Goal: Information Seeking & Learning: Learn about a topic

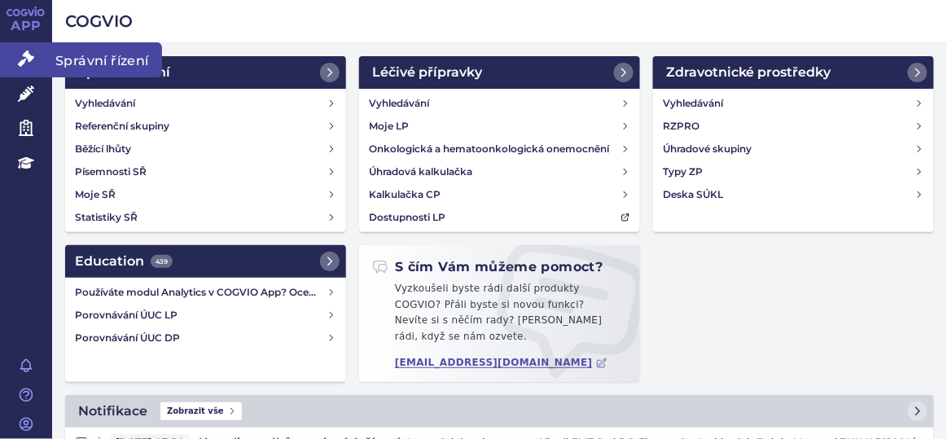
click at [23, 65] on icon at bounding box center [26, 58] width 16 height 16
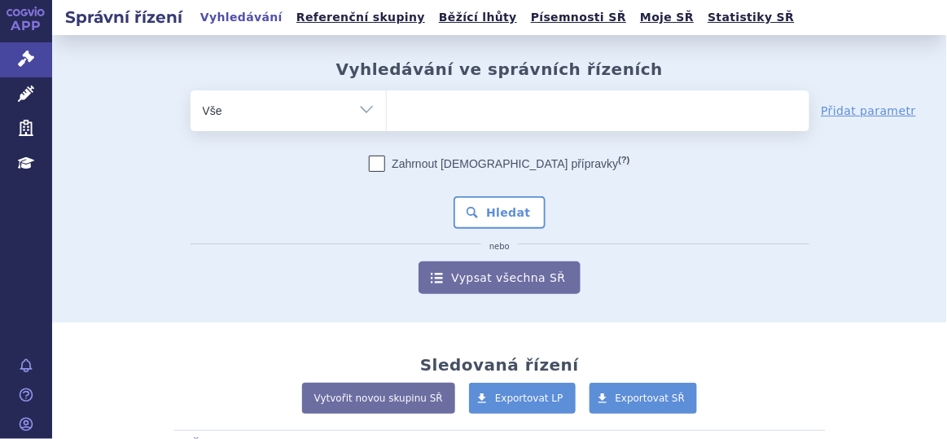
click at [433, 94] on ul at bounding box center [598, 107] width 423 height 34
click at [387, 94] on select at bounding box center [386, 110] width 1 height 41
type input "ry"
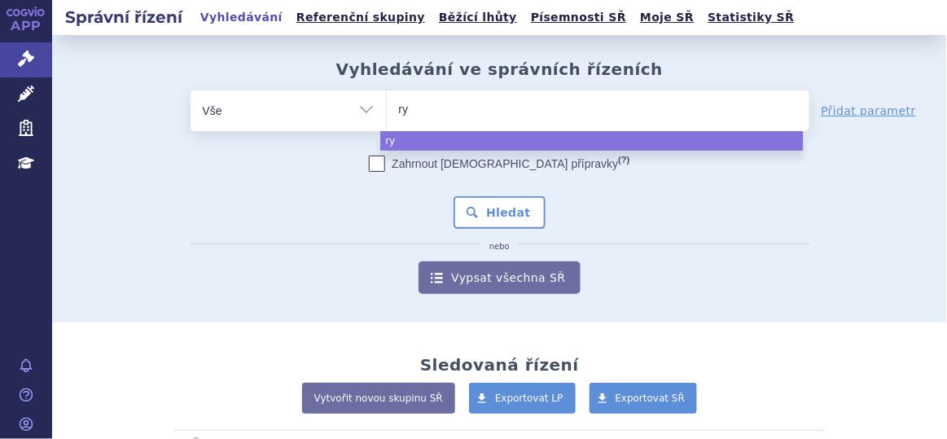
type input "rye"
type input "ryeq"
type input "ryeqo"
select select "ryeqo"
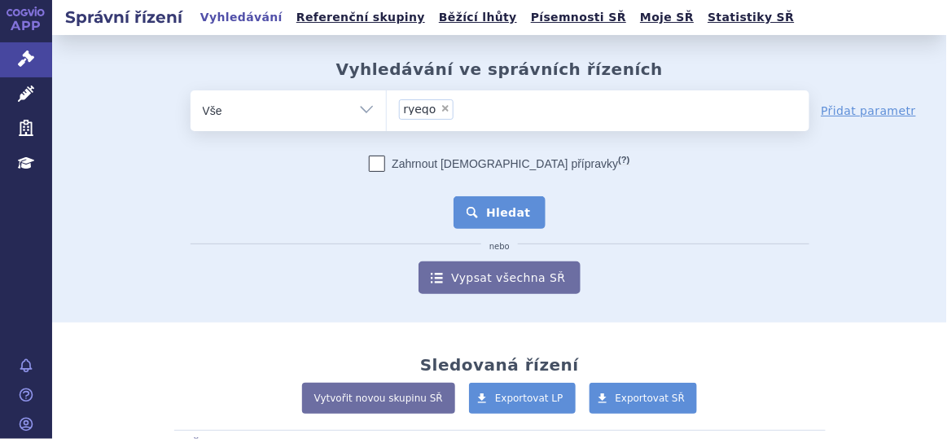
click at [504, 223] on button "Hledat" at bounding box center [500, 212] width 92 height 33
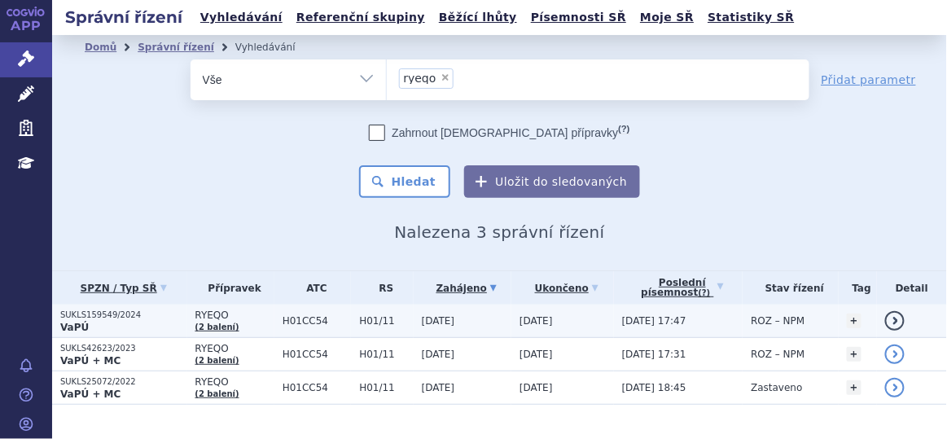
scroll to position [28, 0]
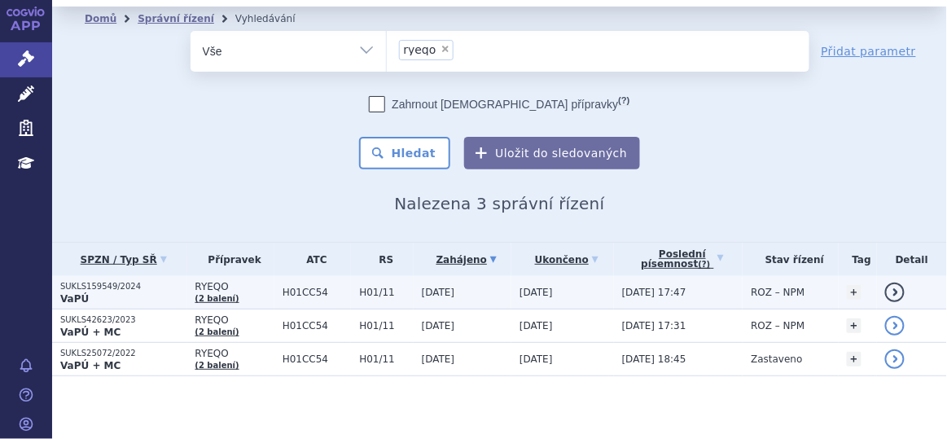
click at [340, 295] on span "H01CC54" at bounding box center [317, 292] width 69 height 11
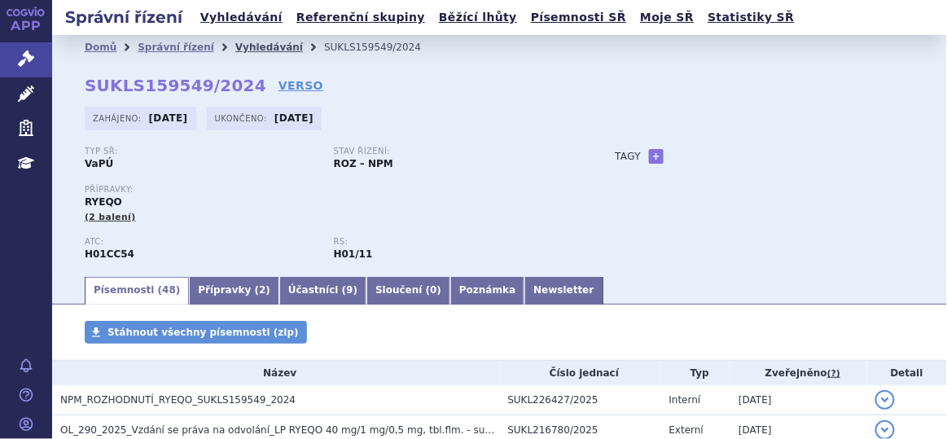
click at [244, 46] on link "Vyhledávání" at bounding box center [269, 47] width 68 height 11
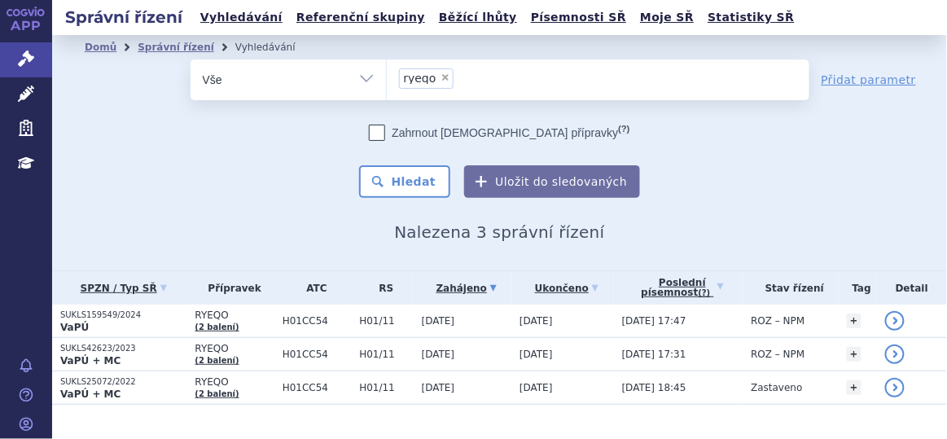
click at [441, 74] on span "×" at bounding box center [446, 77] width 10 height 10
click at [387, 74] on select "ryeqo" at bounding box center [386, 79] width 1 height 41
select select
type input "f"
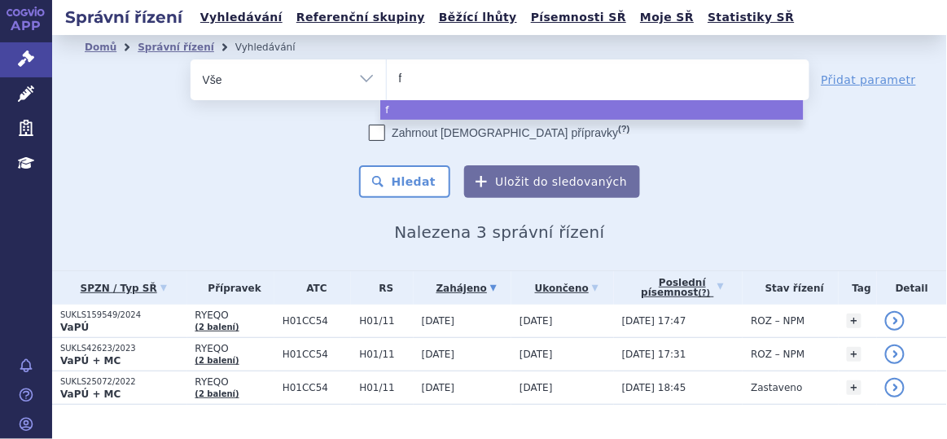
type input "fo"
type input "for"
type input "forx"
type input "forxi"
type input "forxiga"
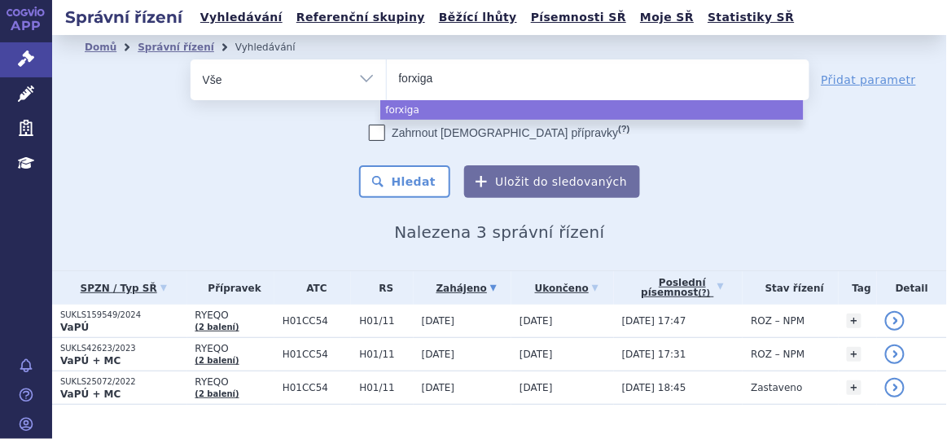
select select "forxiga"
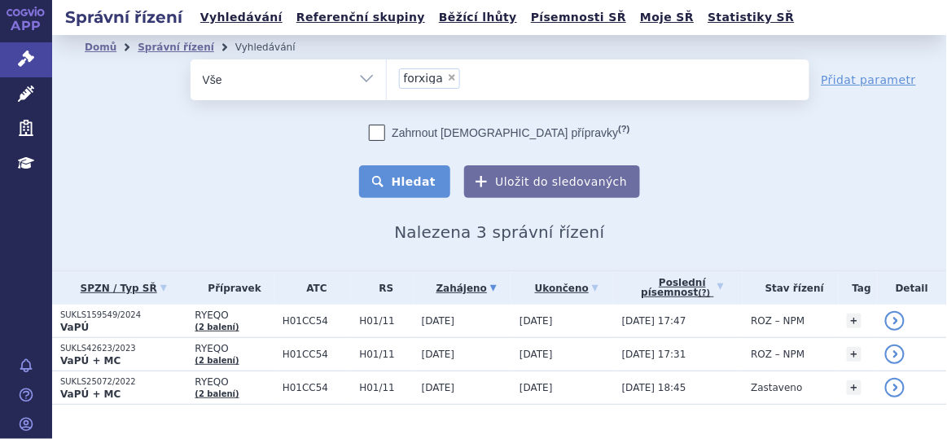
click at [400, 182] on button "Hledat" at bounding box center [405, 181] width 92 height 33
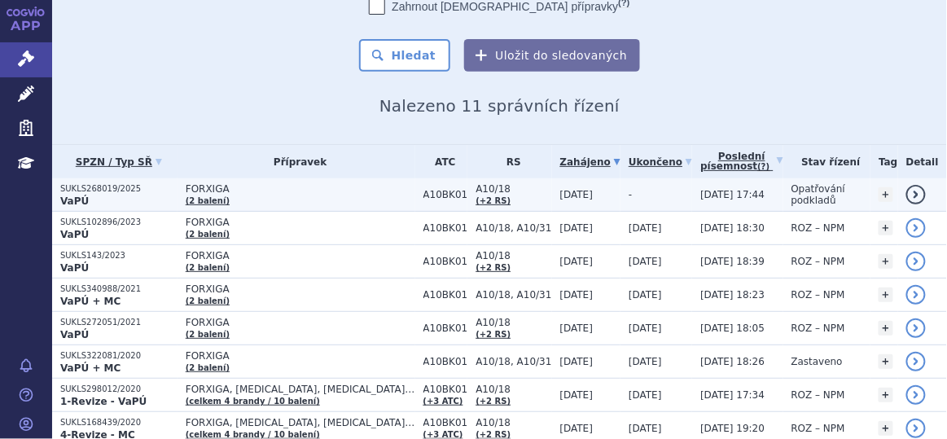
scroll to position [129, 0]
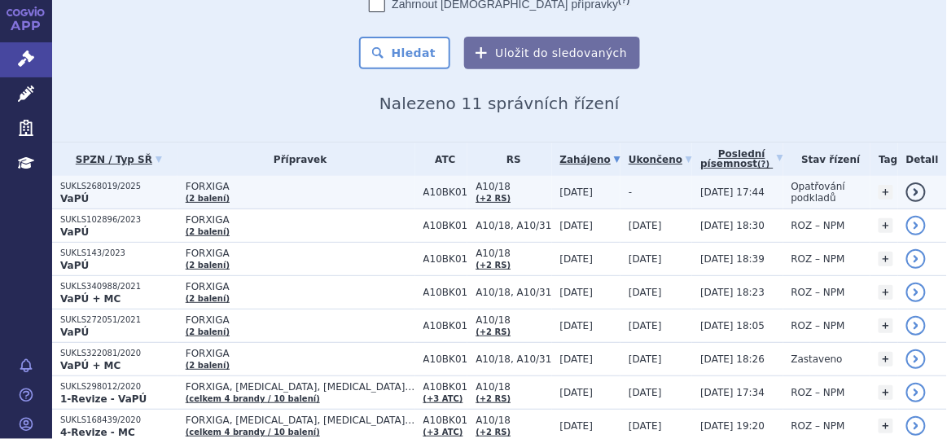
click at [333, 186] on span "FORXIGA" at bounding box center [301, 186] width 230 height 11
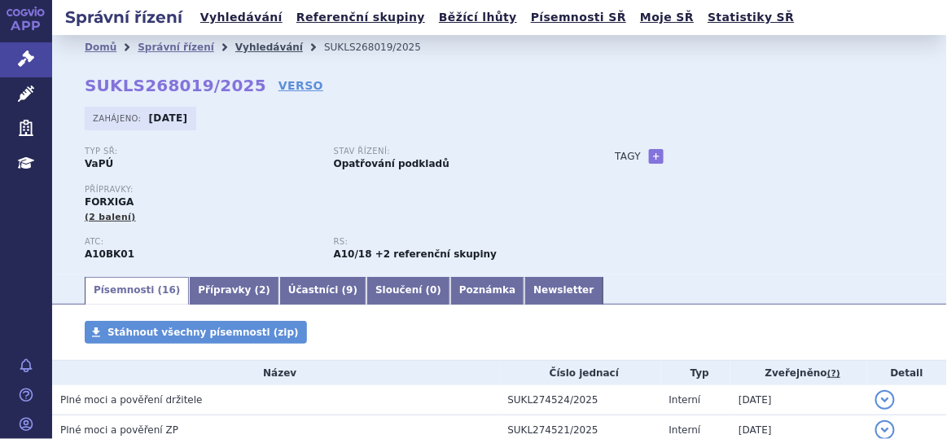
click at [239, 50] on link "Vyhledávání" at bounding box center [269, 47] width 68 height 11
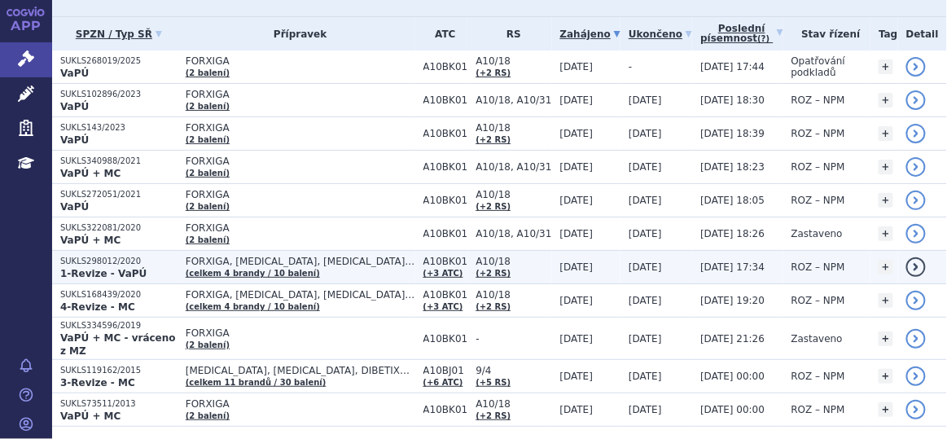
scroll to position [256, 0]
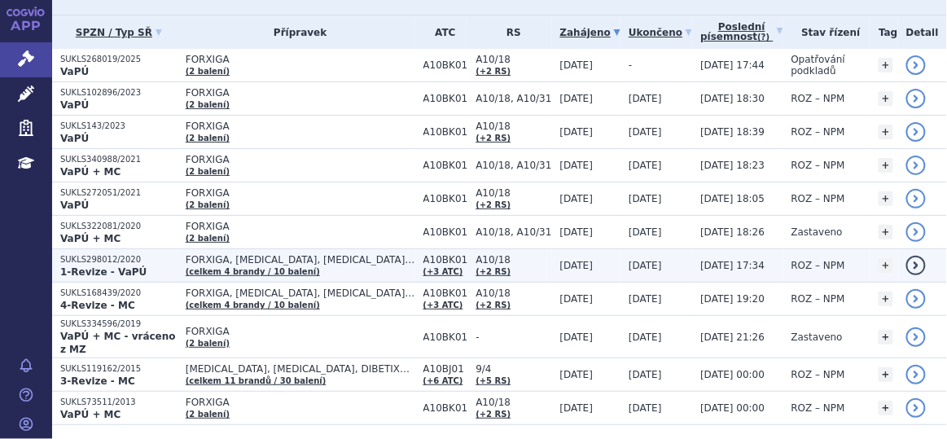
click at [423, 258] on span "A10BK01" at bounding box center [445, 259] width 45 height 11
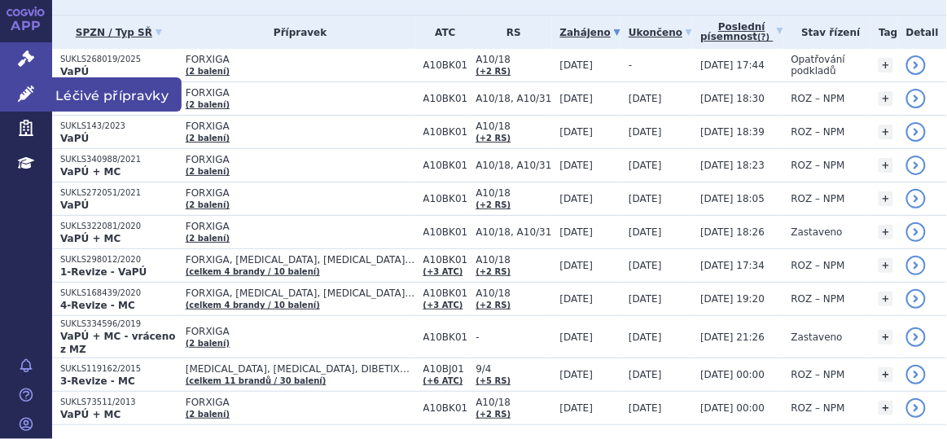
click at [21, 84] on link "Léčivé přípravky" at bounding box center [26, 94] width 52 height 34
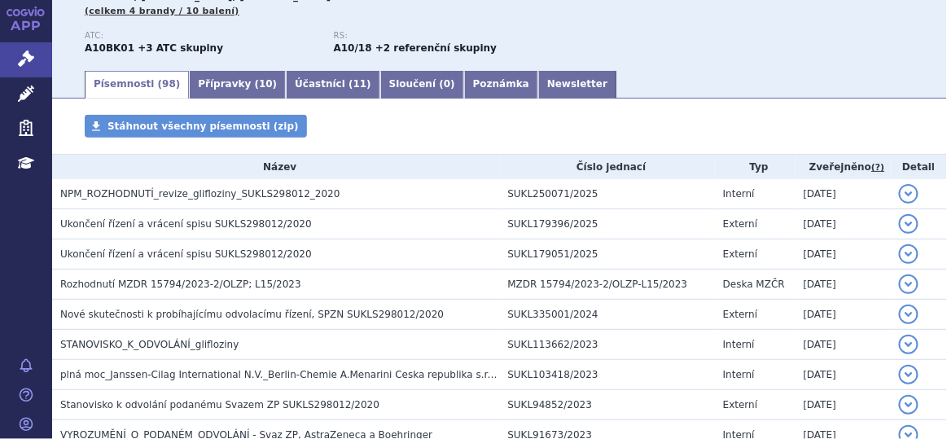
scroll to position [230, 0]
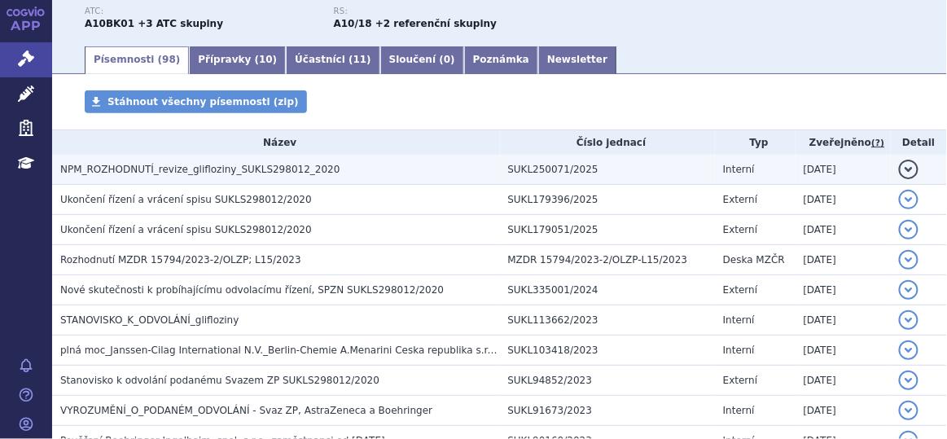
click at [240, 181] on td "NPM_ROZHODNUTÍ_revize_glifloziny_SUKLS298012_2020" at bounding box center [276, 170] width 448 height 30
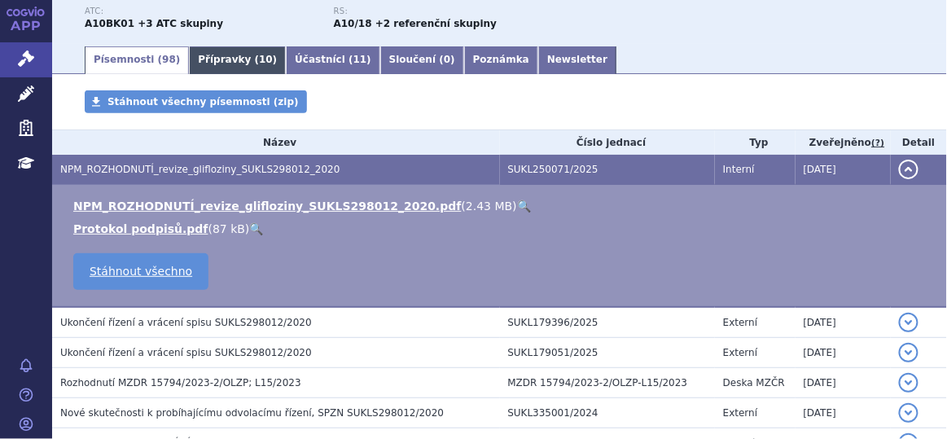
click at [208, 72] on link "Přípravky ( 10 )" at bounding box center [237, 60] width 97 height 28
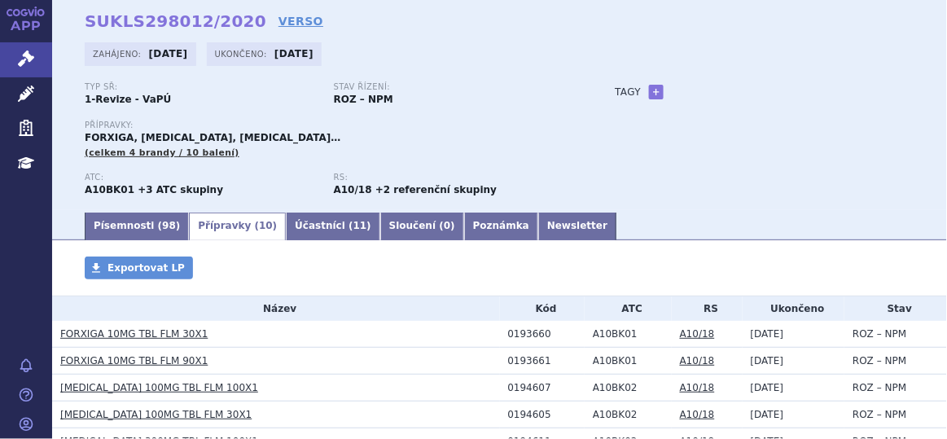
scroll to position [54, 0]
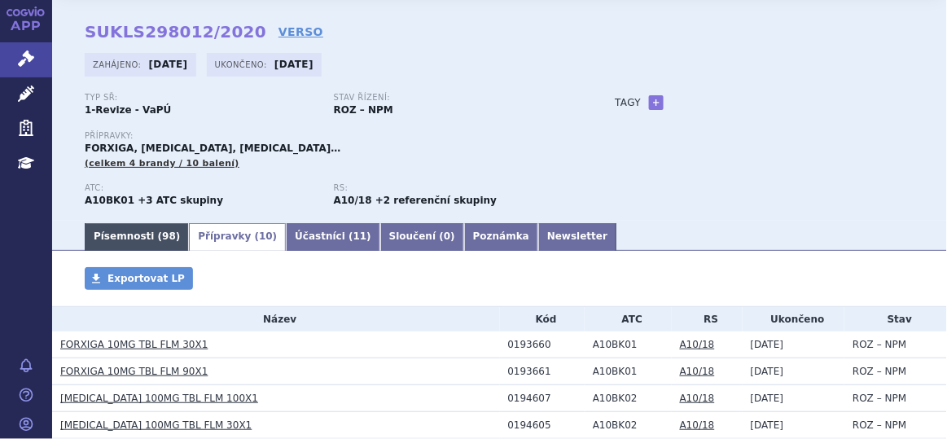
click at [129, 237] on link "Písemnosti ( 98 )" at bounding box center [137, 237] width 104 height 28
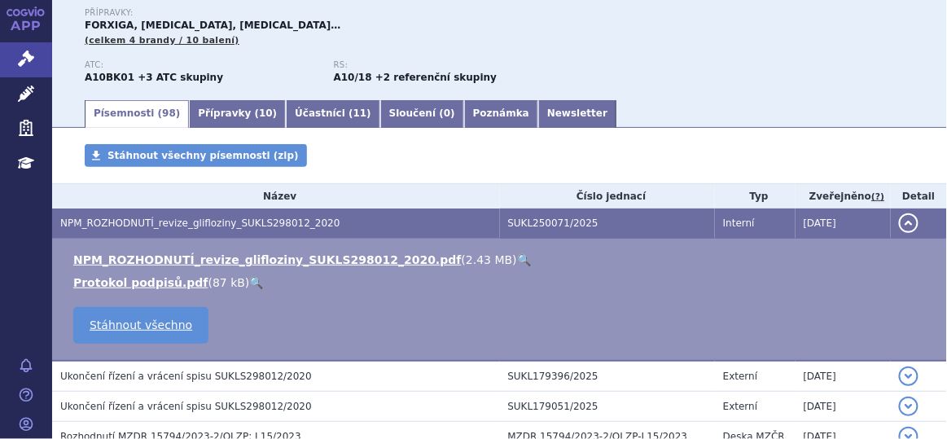
scroll to position [159, 0]
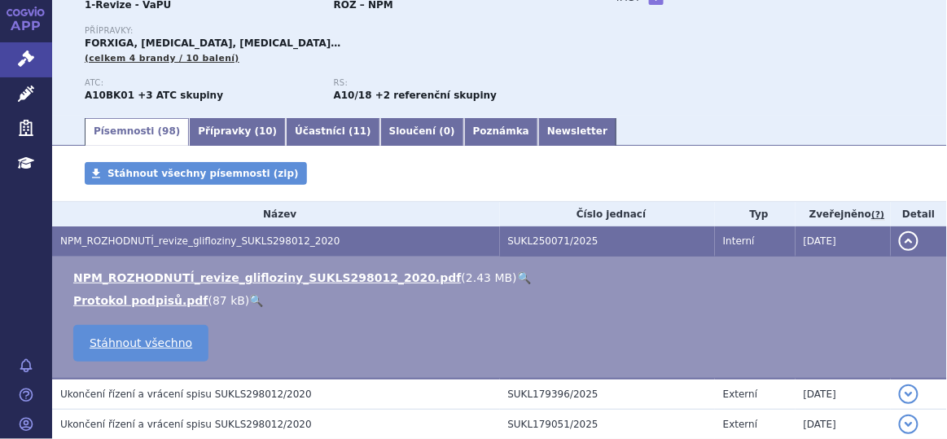
click at [517, 278] on link "🔍" at bounding box center [524, 277] width 14 height 13
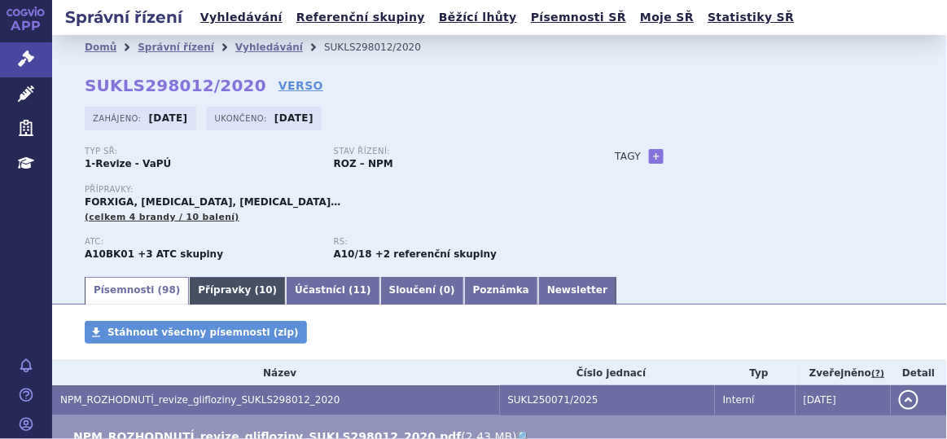
click at [230, 287] on link "Přípravky ( 10 )" at bounding box center [237, 291] width 97 height 28
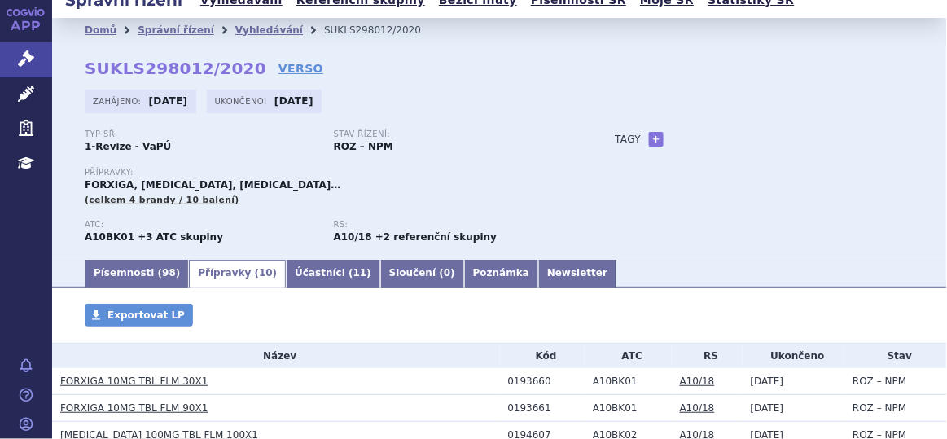
scroll to position [15, 0]
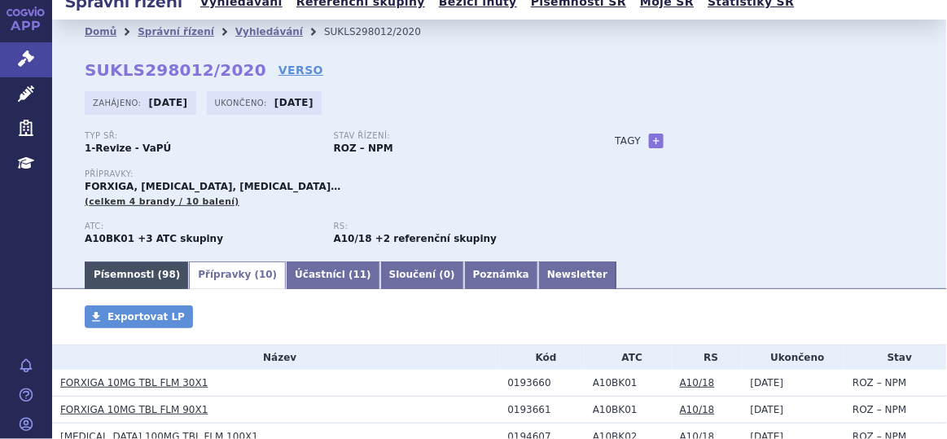
click at [128, 269] on link "Písemnosti ( 98 )" at bounding box center [137, 275] width 104 height 28
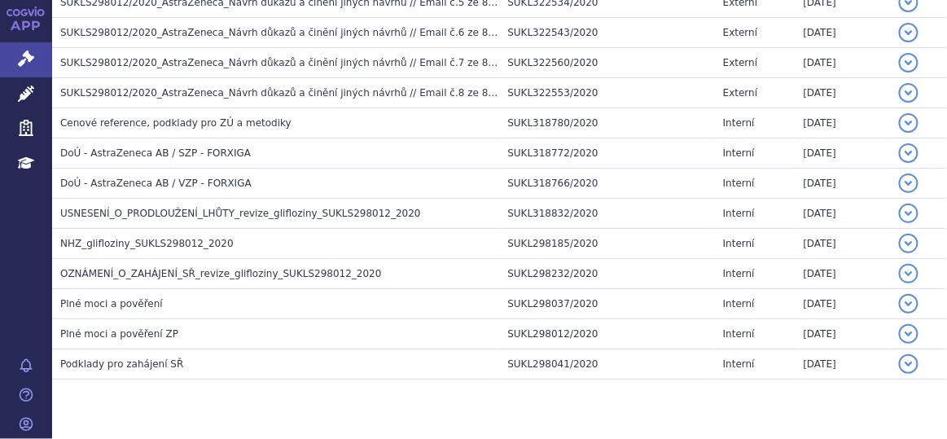
scroll to position [3089, 0]
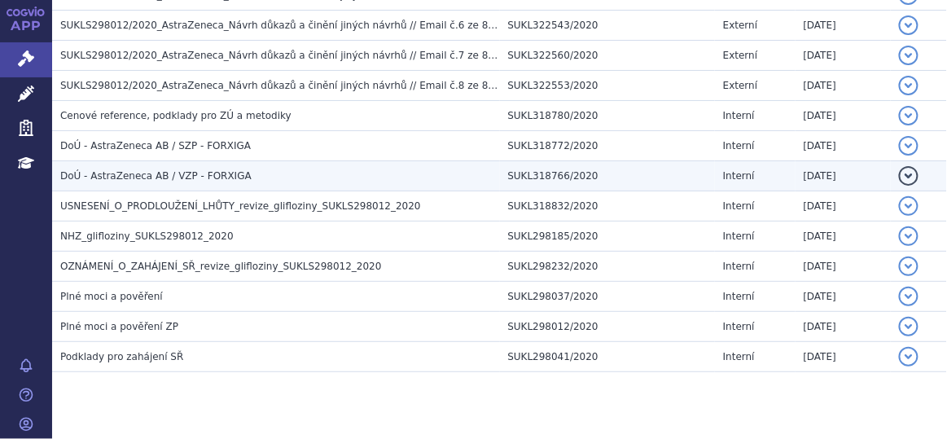
click at [235, 168] on h3 "DoÚ - AstraZeneca AB / VZP - FORXIGA" at bounding box center [280, 176] width 440 height 16
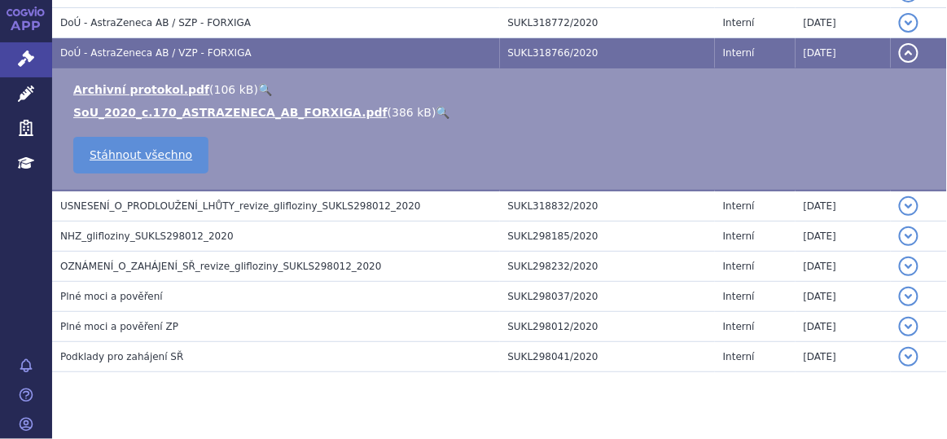
scroll to position [2966, 0]
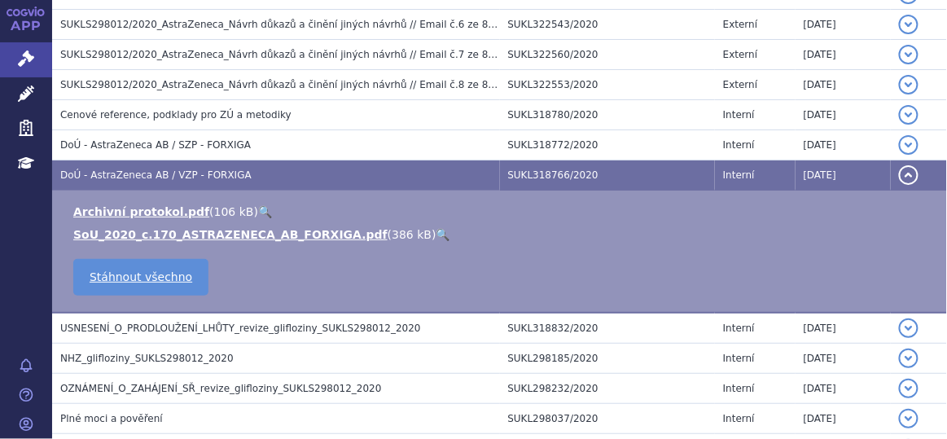
click at [436, 228] on link "🔍" at bounding box center [443, 234] width 14 height 13
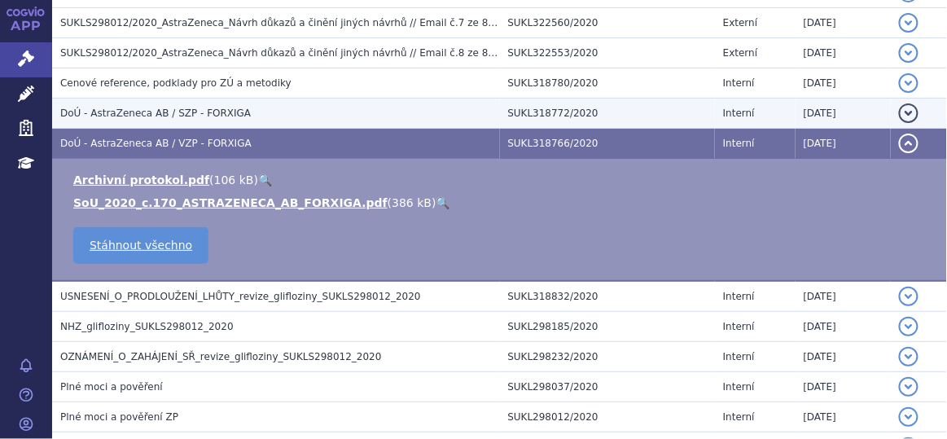
scroll to position [3006, 0]
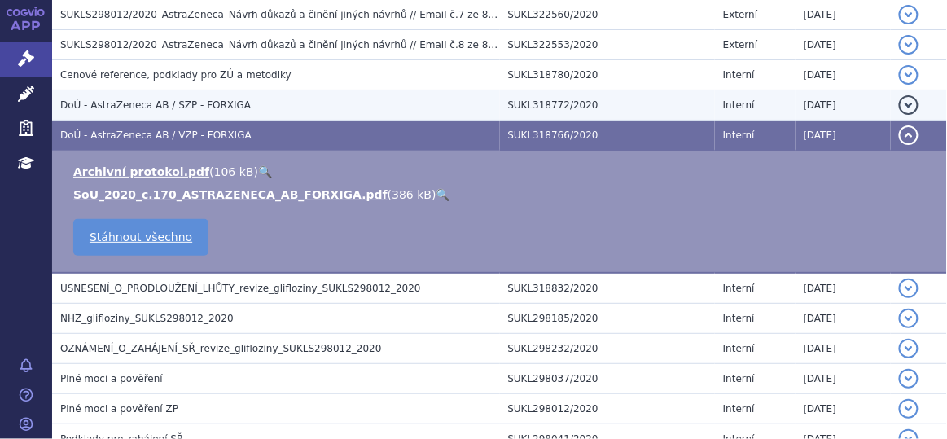
click at [169, 99] on span "DoÚ - AstraZeneca AB / SZP - FORXIGA" at bounding box center [155, 104] width 191 height 11
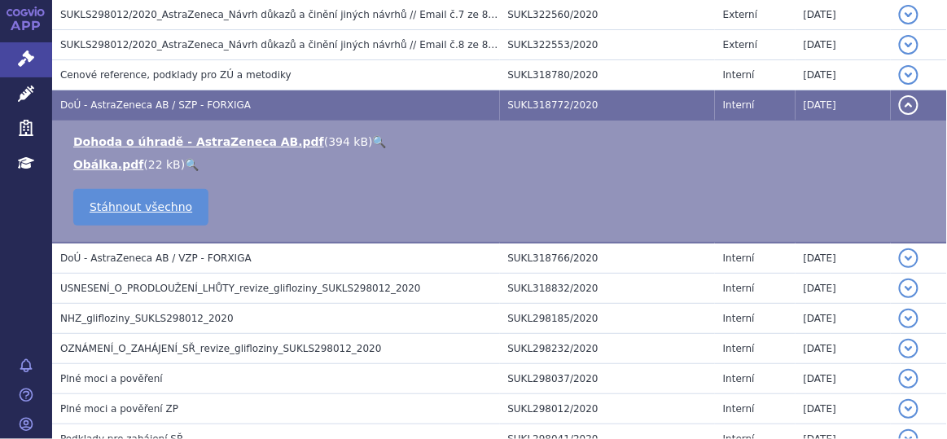
click at [373, 135] on link "🔍" at bounding box center [380, 141] width 14 height 13
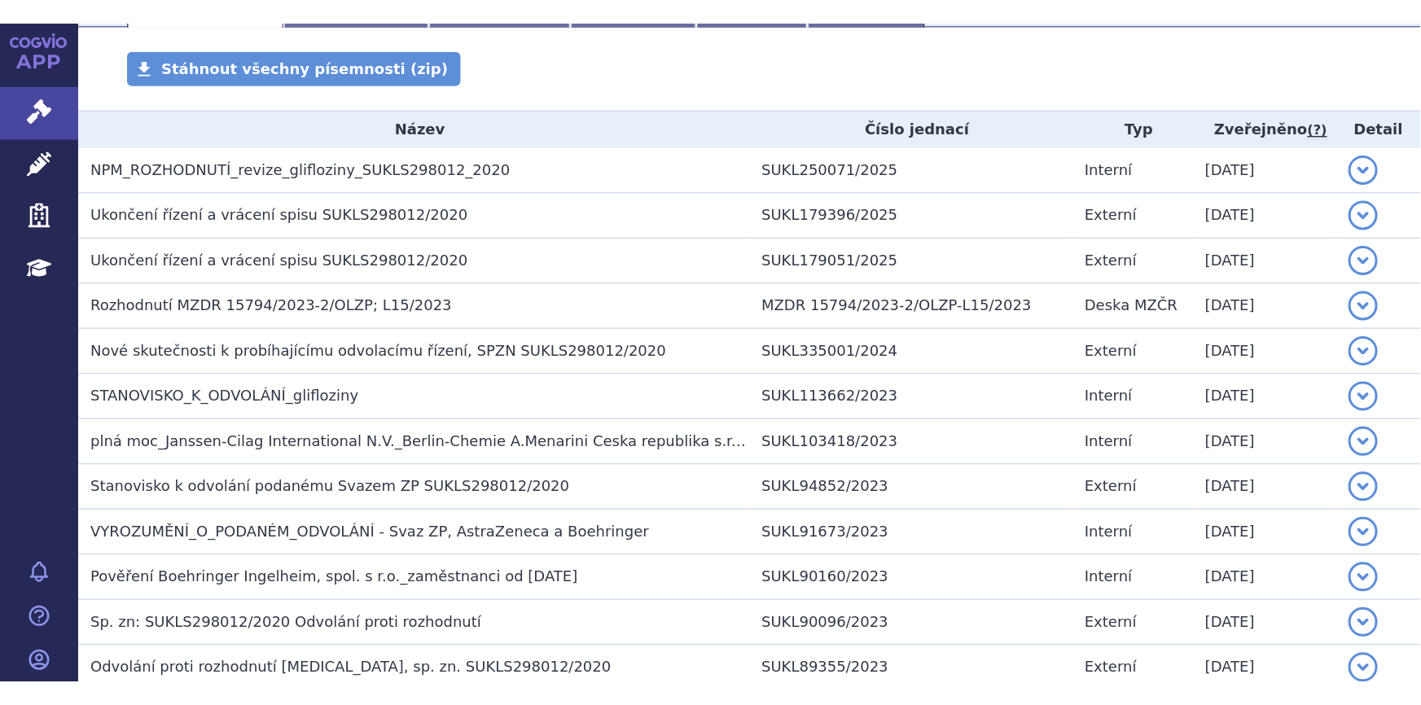
scroll to position [0, 0]
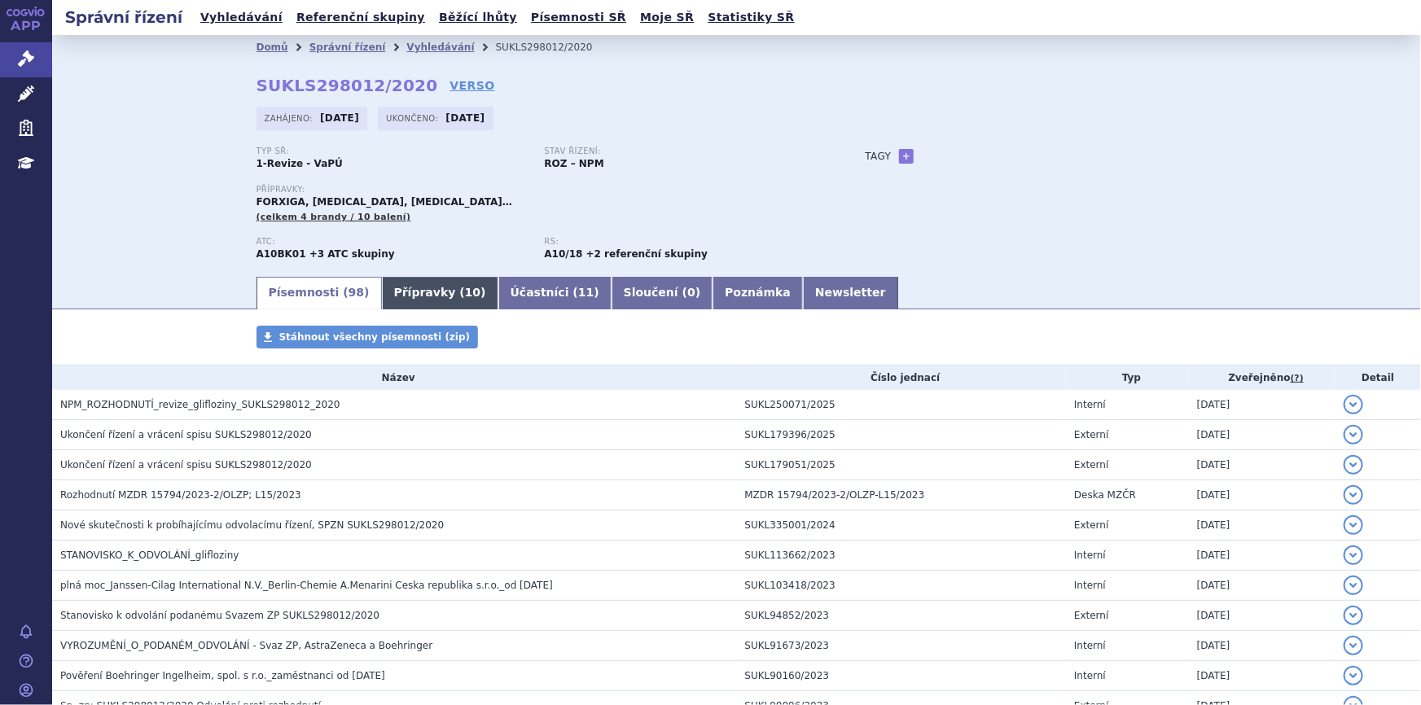
click at [409, 294] on link "Přípravky ( 10 )" at bounding box center [440, 293] width 116 height 33
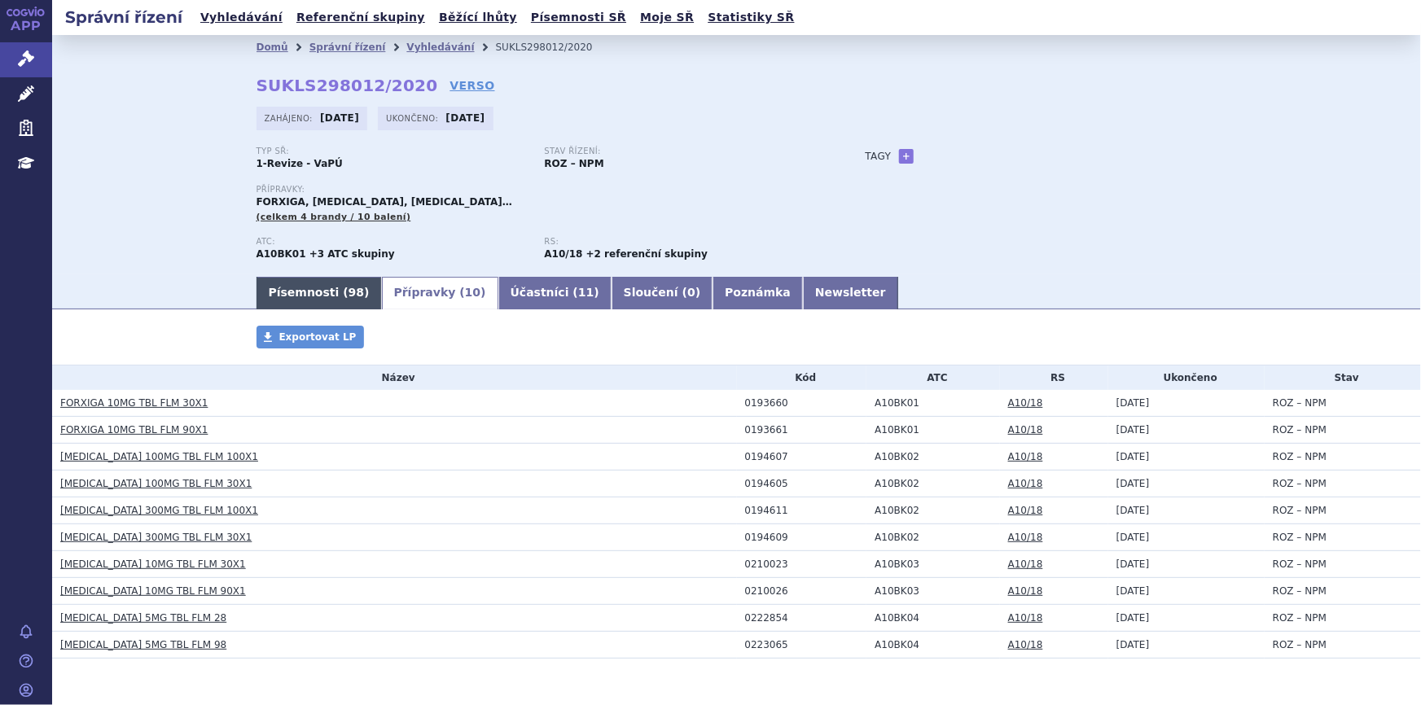
click at [300, 296] on link "Písemnosti ( 98 )" at bounding box center [318, 293] width 125 height 33
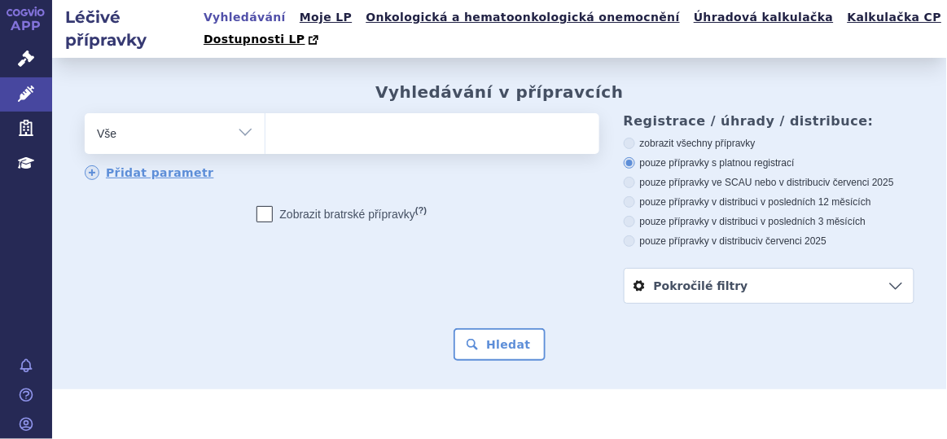
click at [328, 137] on ul at bounding box center [430, 130] width 330 height 34
click at [265, 137] on select at bounding box center [265, 132] width 1 height 41
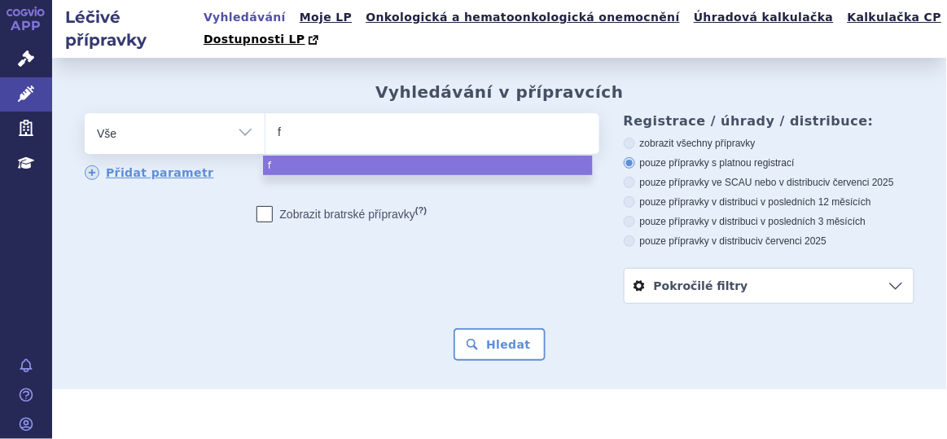
type input "fo"
type input "for"
type input "forx"
type input "forxig"
type input "forxiga"
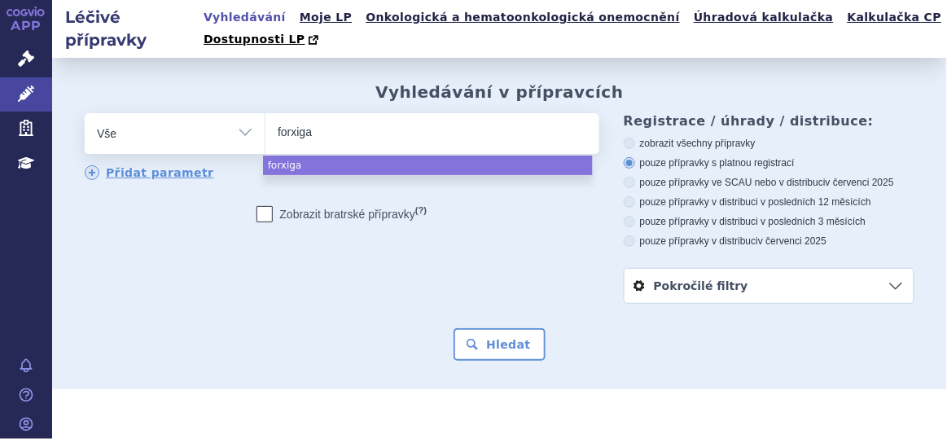
select select "forxiga"
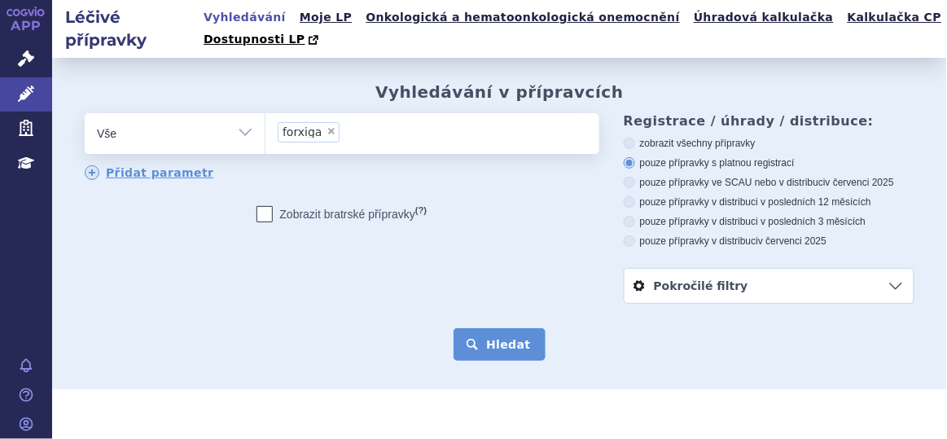
click at [476, 337] on button "Hledat" at bounding box center [500, 344] width 92 height 33
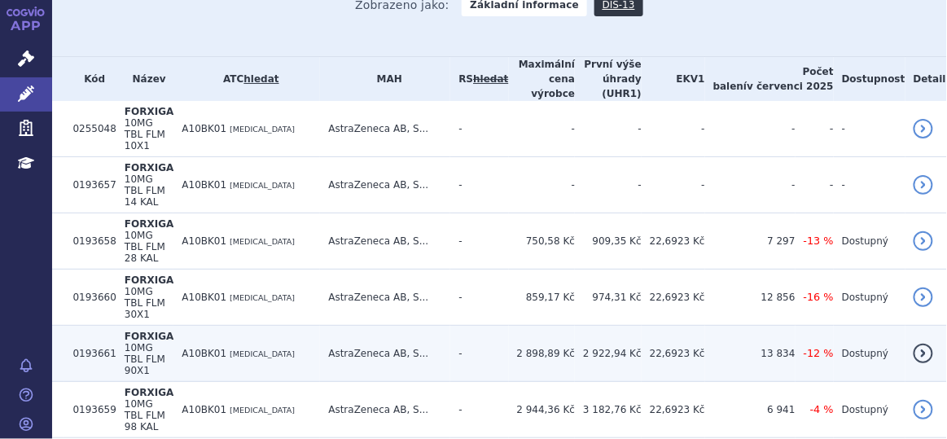
scroll to position [424, 0]
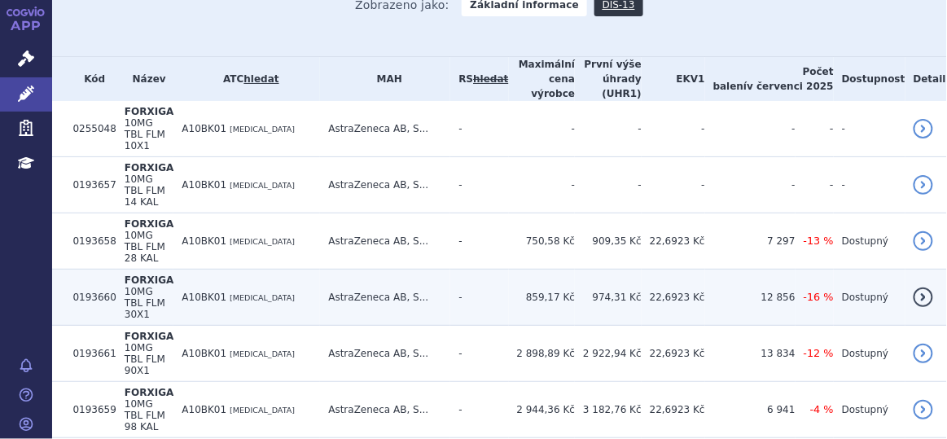
click at [226, 292] on span "A10BK01" at bounding box center [204, 297] width 45 height 11
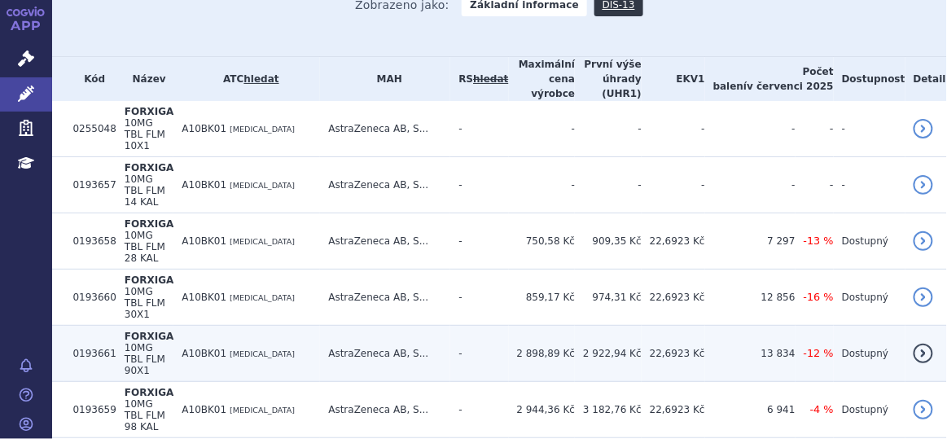
click at [238, 326] on td "A10BK01 DAPAGLIFLOZIN" at bounding box center [246, 354] width 147 height 56
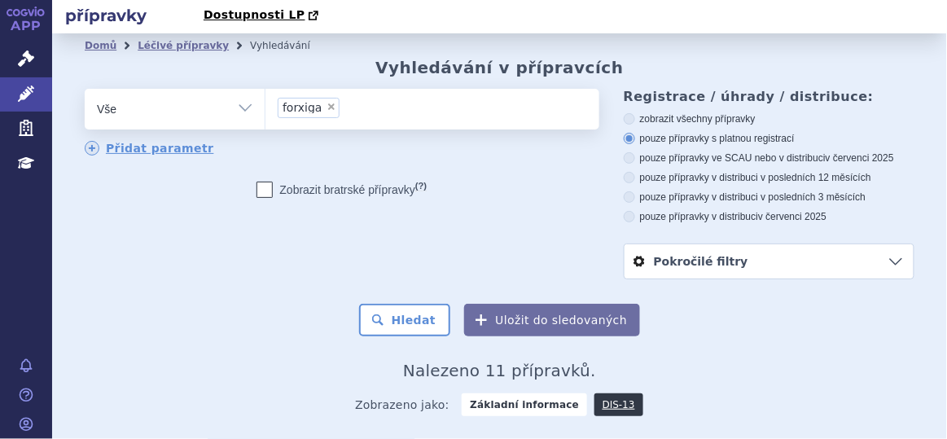
scroll to position [0, 0]
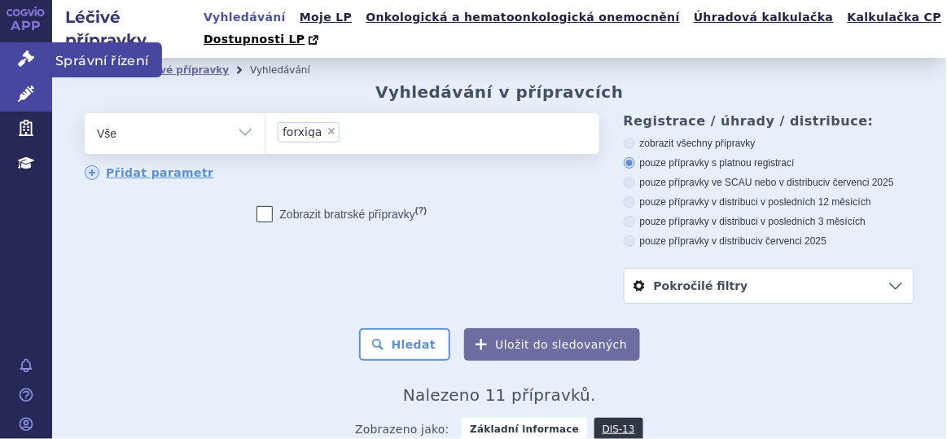
click at [23, 47] on link "Správní řízení" at bounding box center [26, 59] width 52 height 34
click at [36, 51] on link "Správní řízení" at bounding box center [26, 59] width 52 height 34
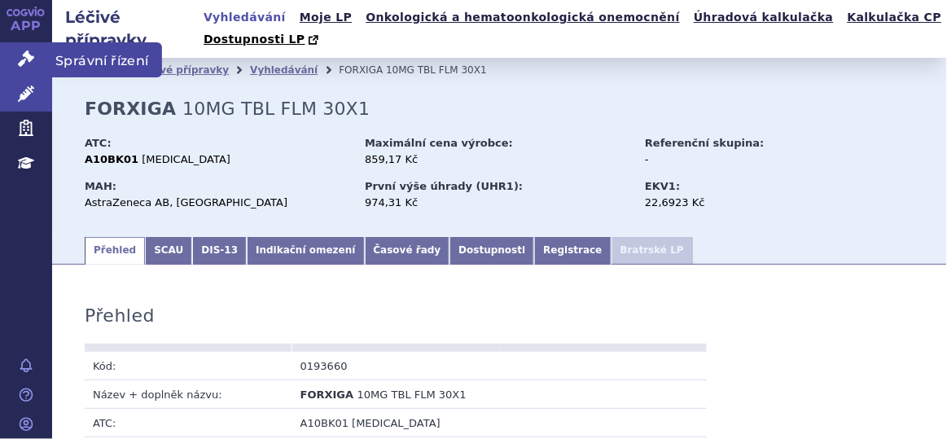
click at [15, 56] on link "Správní řízení" at bounding box center [26, 59] width 52 height 34
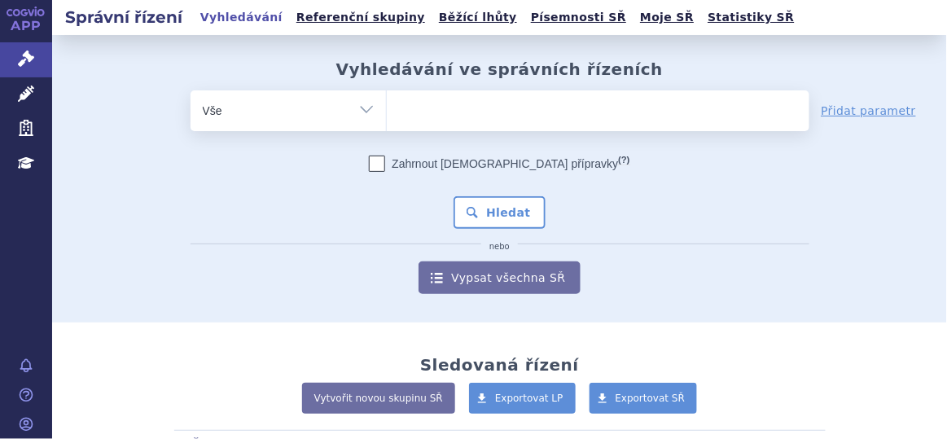
click at [485, 112] on ul at bounding box center [598, 107] width 423 height 34
click at [387, 112] on select at bounding box center [386, 110] width 1 height 41
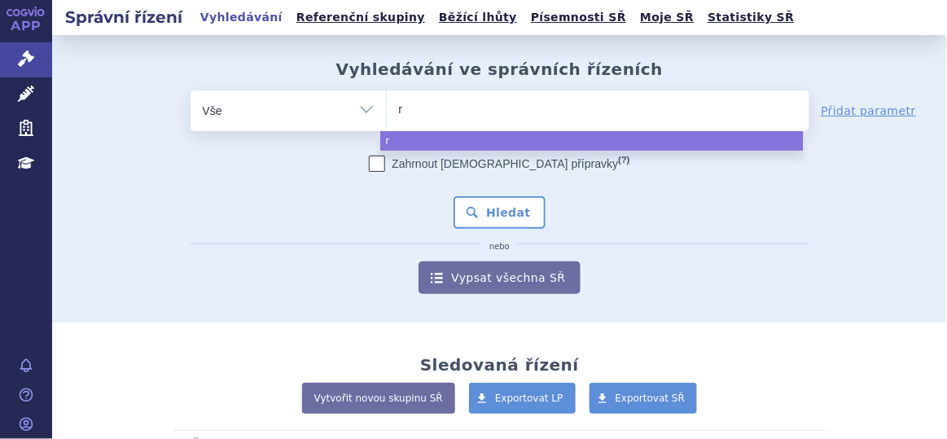
type input "re"
type input "reb"
type input "reblo"
type input "rebloz"
type input "reblozy"
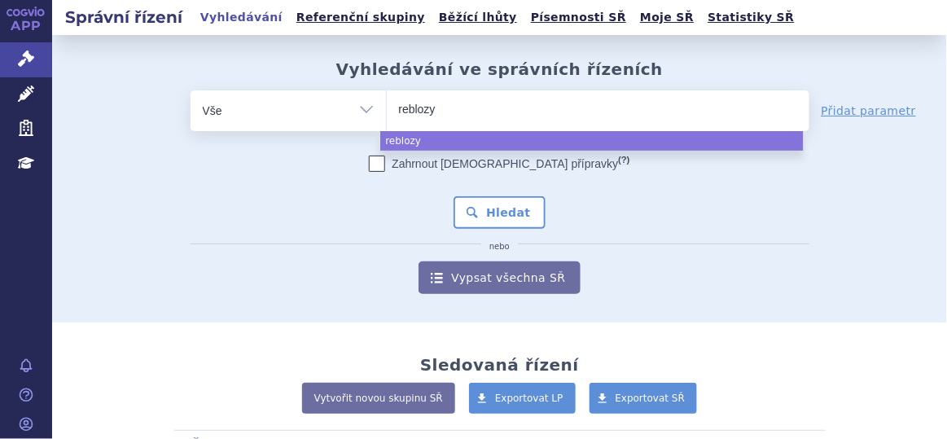
type input "[MEDICAL_DATA]"
select select "reblozyl"
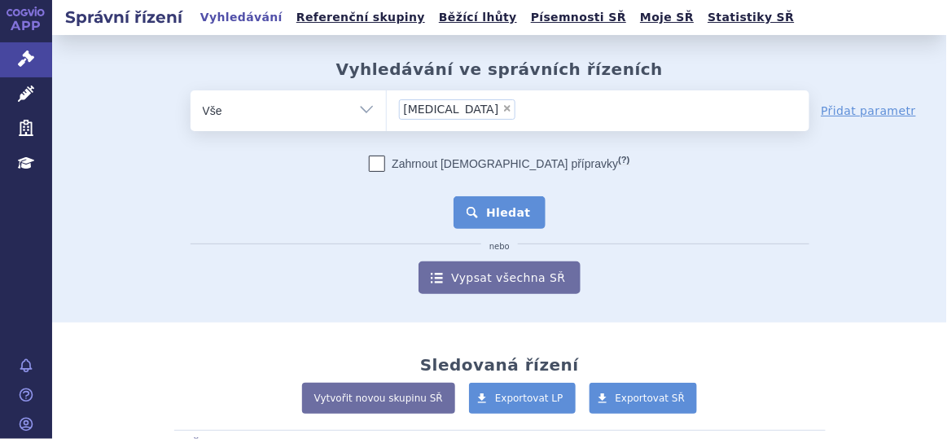
click at [488, 213] on button "Hledat" at bounding box center [500, 212] width 92 height 33
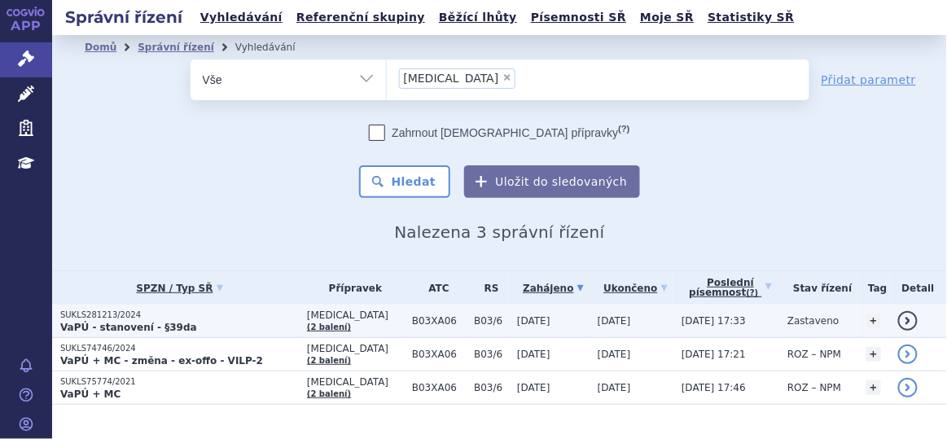
click at [210, 316] on p "SUKLS281213/2024" at bounding box center [179, 314] width 239 height 11
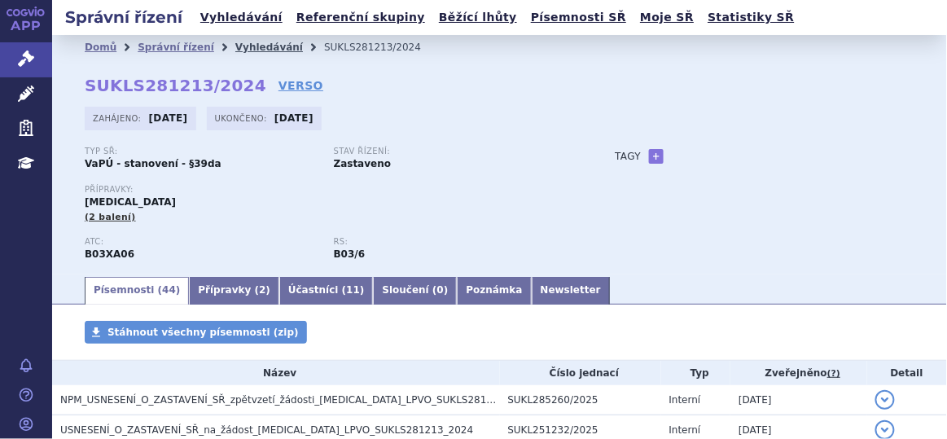
click at [248, 45] on link "Vyhledávání" at bounding box center [269, 47] width 68 height 11
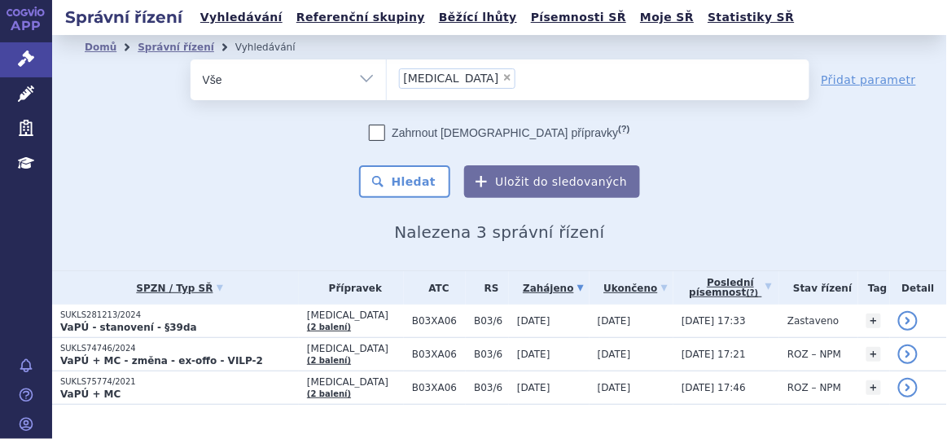
click at [502, 73] on span "×" at bounding box center [507, 77] width 10 height 10
click at [387, 73] on select "reblozyl" at bounding box center [386, 79] width 1 height 41
select select
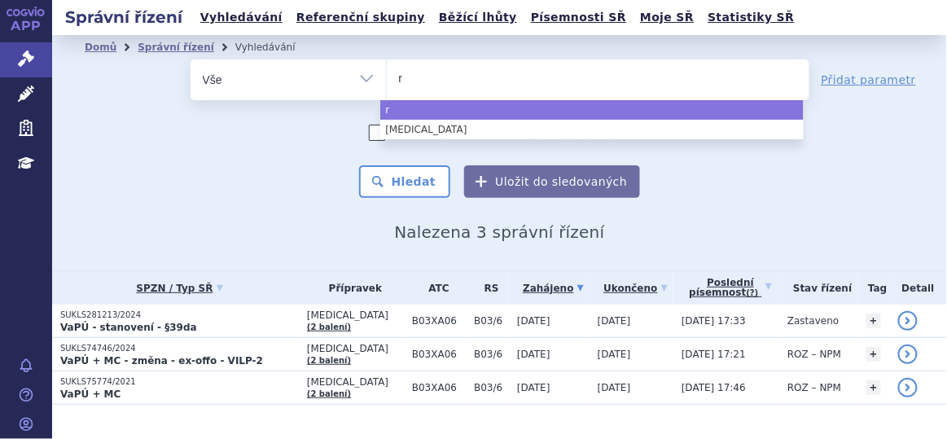
type input "re"
type input "ret"
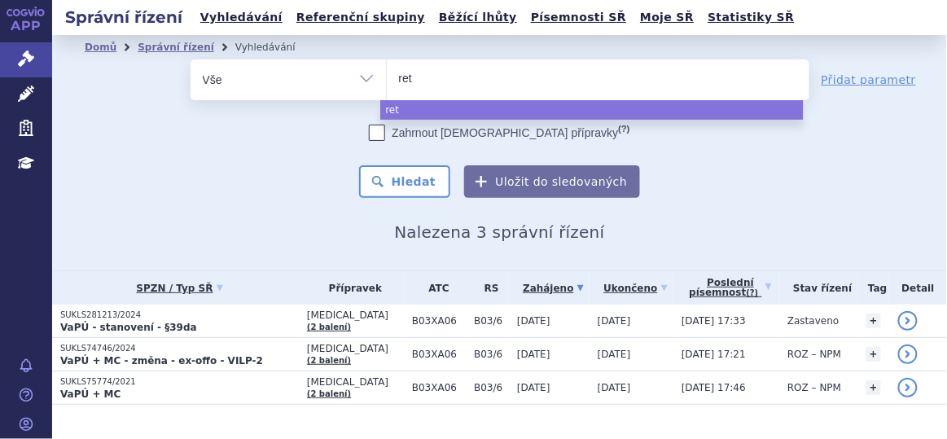
type input "rets"
type input "retse"
type input "retsev"
type input "retsevm"
type input "retsevmo"
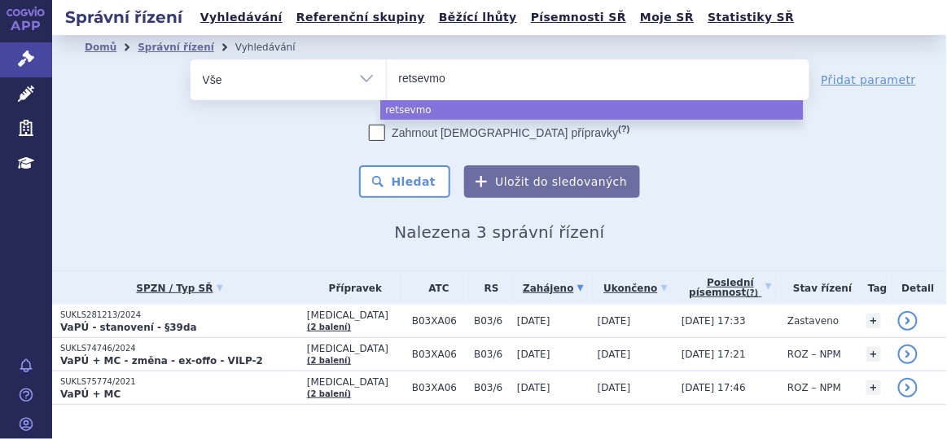
select select "retsevmo"
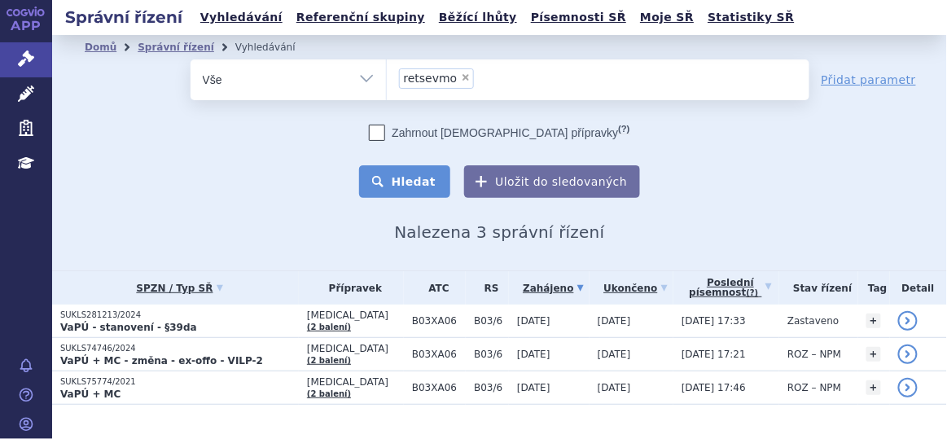
click at [410, 184] on button "Hledat" at bounding box center [405, 181] width 92 height 33
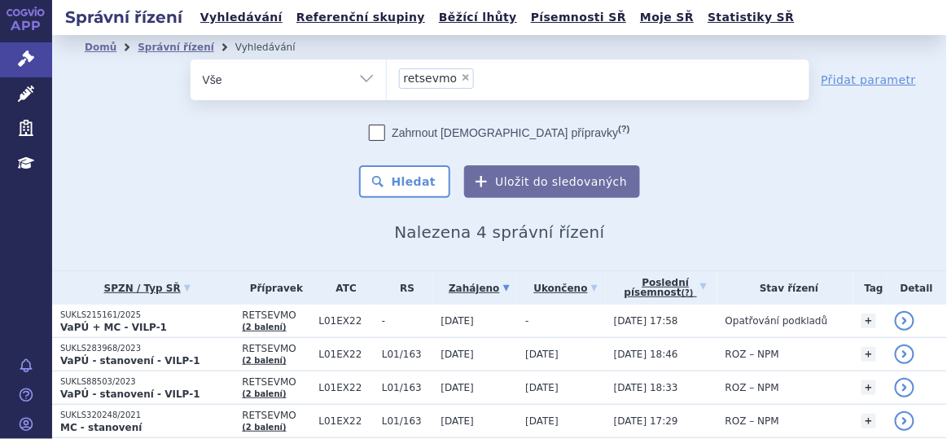
scroll to position [62, 0]
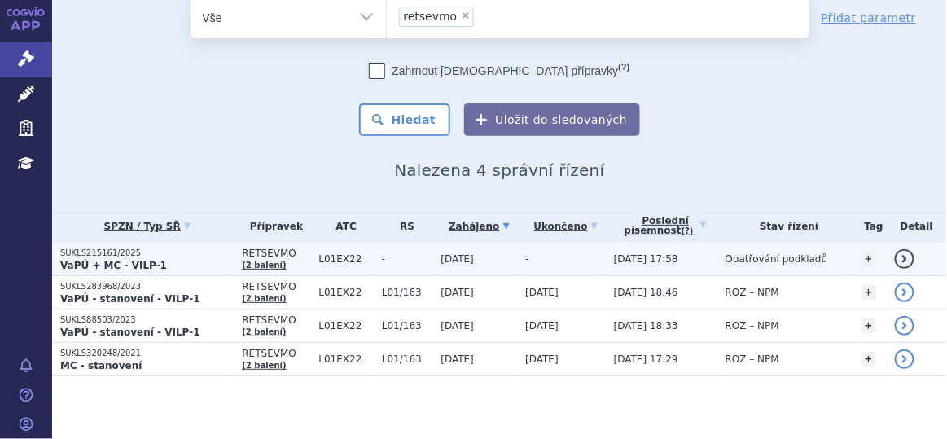
click at [336, 254] on span "L01EX22" at bounding box center [346, 258] width 55 height 11
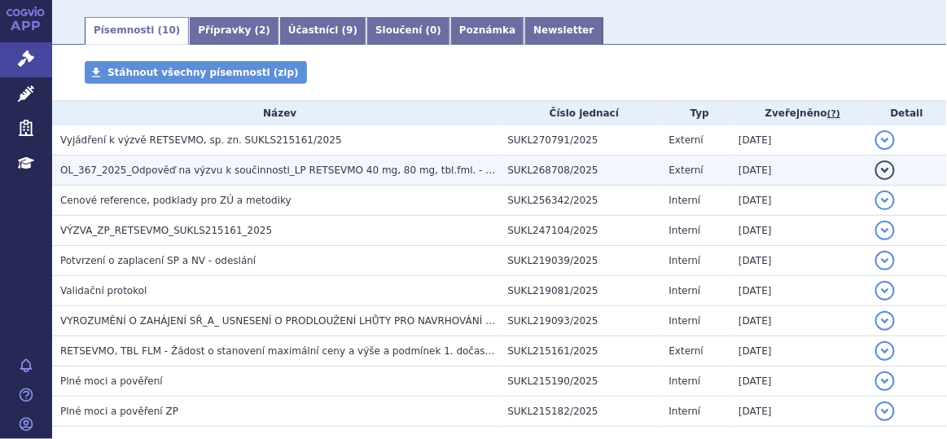
scroll to position [261, 0]
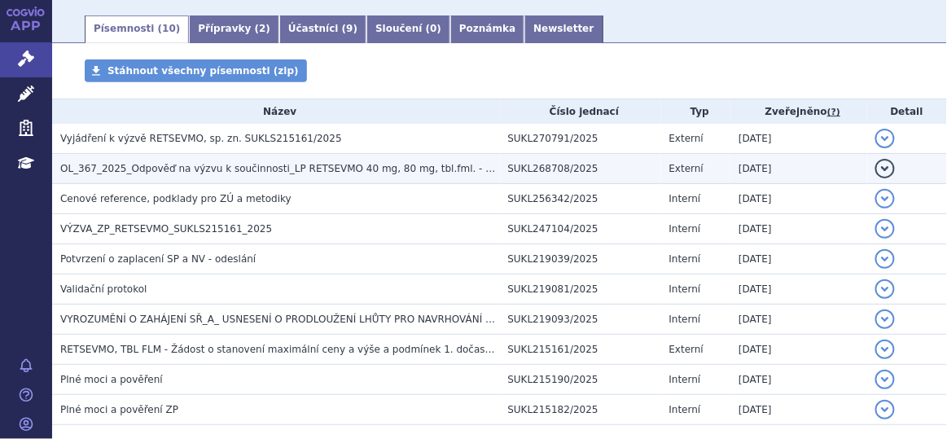
click at [453, 165] on span "OL_367_2025_Odpověď na výzvu k součinnosti_LP RETSEVMO 40 mg, 80 mg, tbl.fml. -…" at bounding box center [317, 168] width 515 height 11
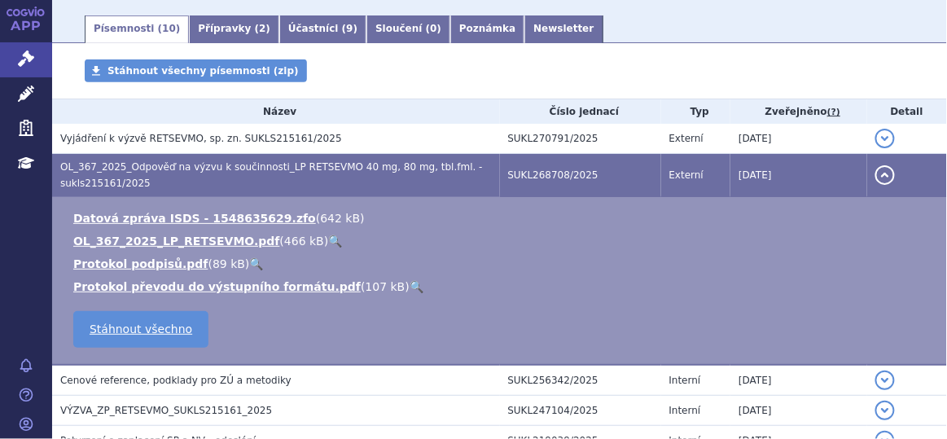
click at [328, 239] on link "🔍" at bounding box center [335, 241] width 14 height 13
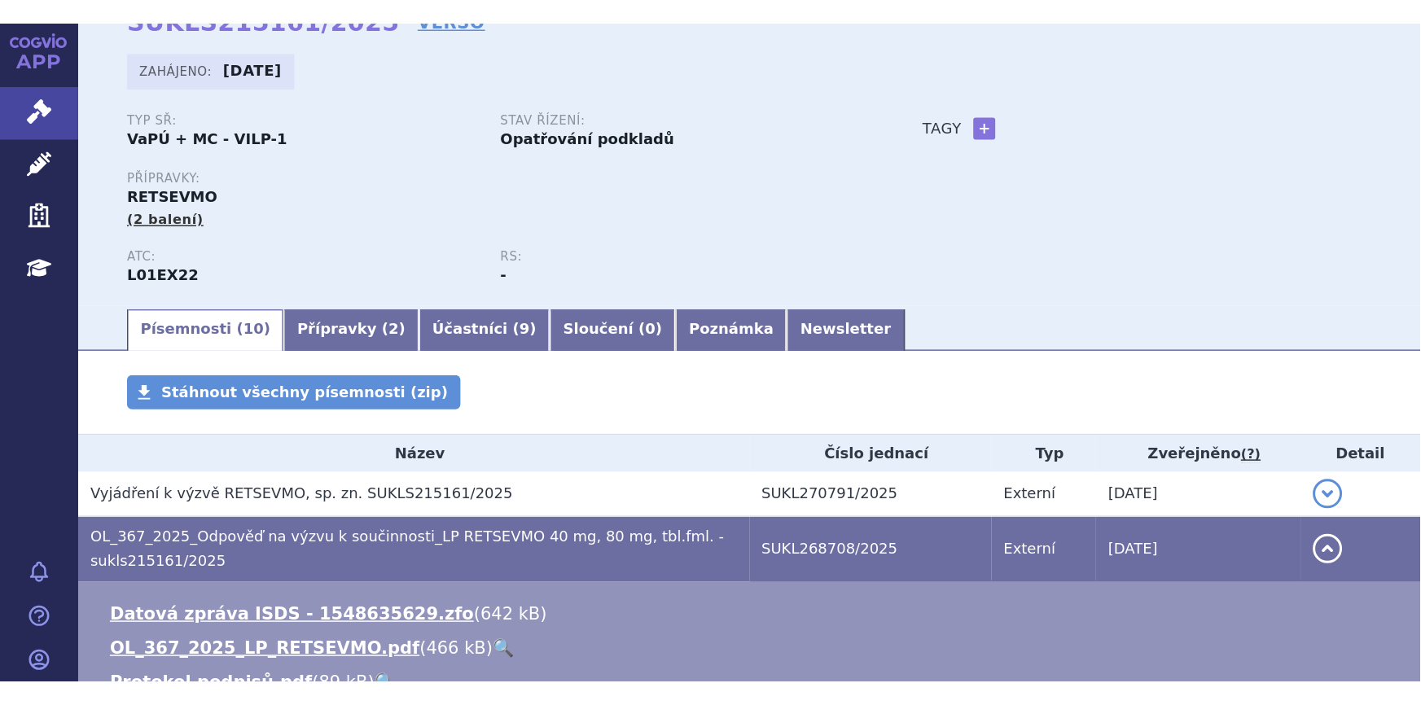
scroll to position [0, 0]
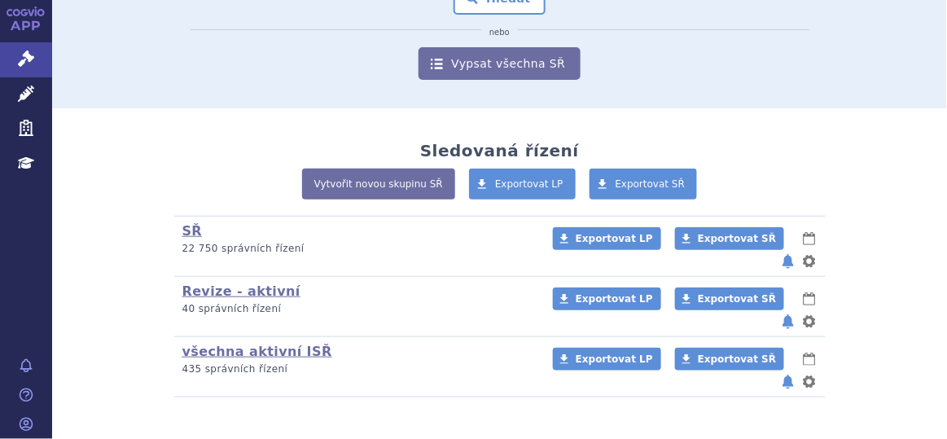
scroll to position [226, 0]
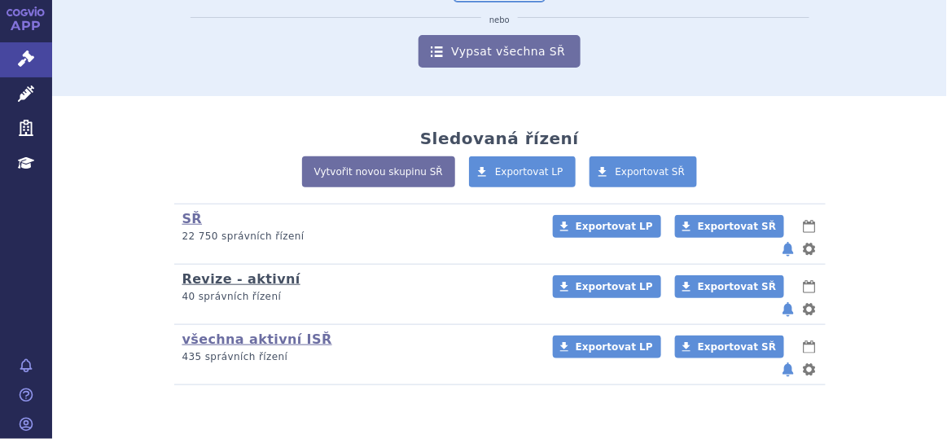
click at [228, 271] on link "Revize - aktivní" at bounding box center [241, 278] width 118 height 15
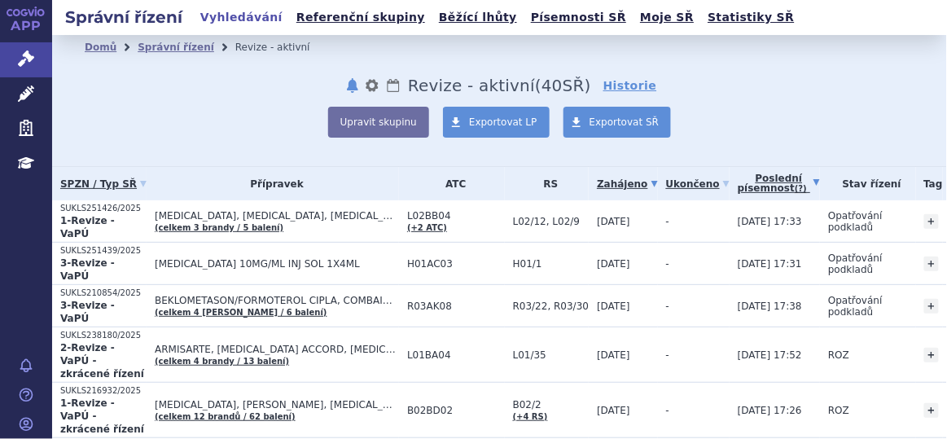
click at [738, 183] on link "Poslední písemnost (?)" at bounding box center [779, 183] width 82 height 33
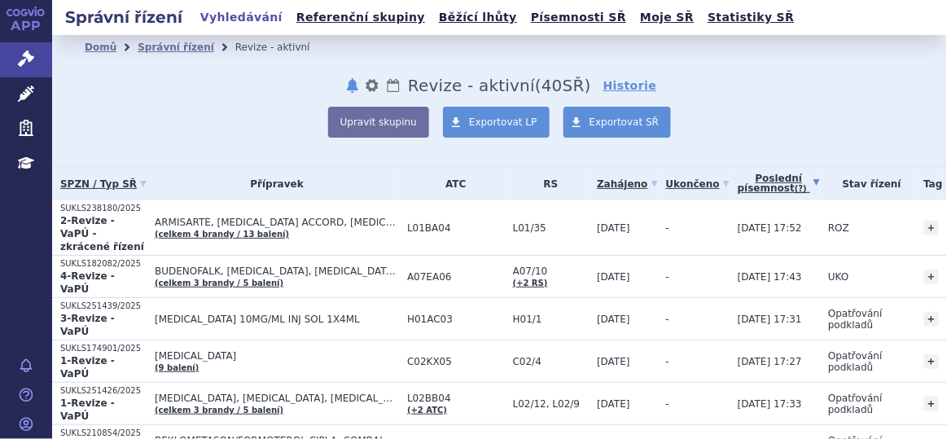
click at [738, 183] on link "Poslední písemnost (?)" at bounding box center [779, 183] width 82 height 33
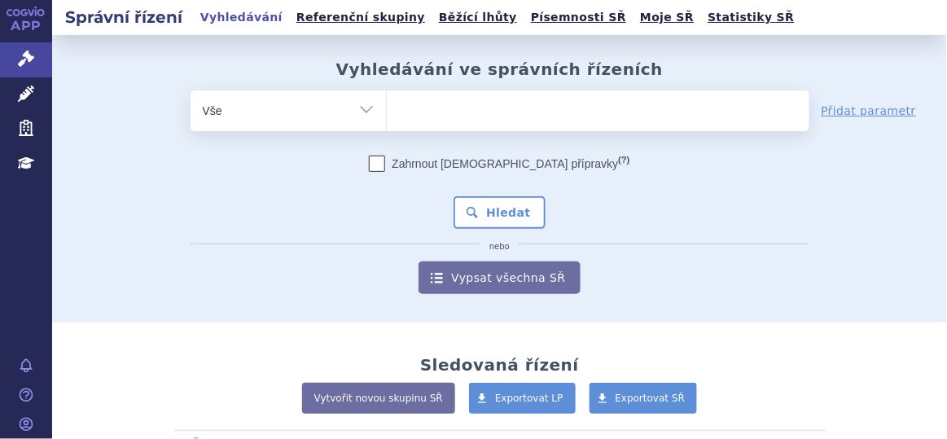
click at [441, 97] on ul at bounding box center [598, 107] width 423 height 34
click at [387, 97] on select at bounding box center [386, 110] width 1 height 41
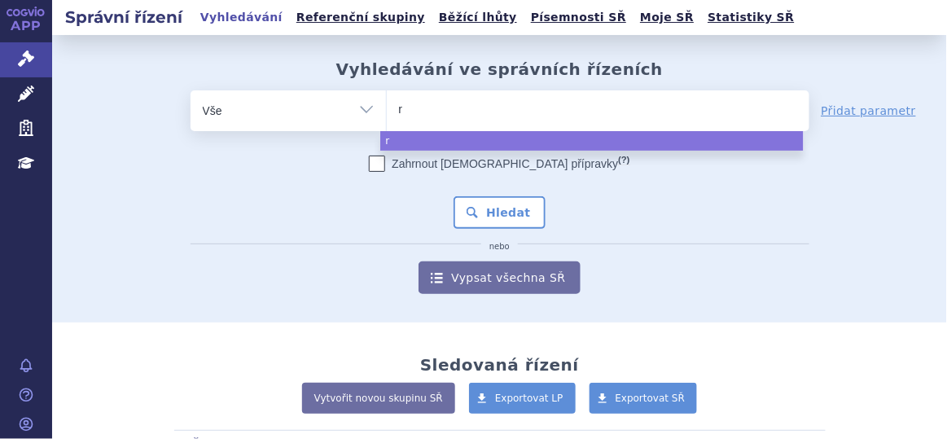
type input "ry"
type input "ryb"
type input "rybr"
type input "rybre"
type input "rybrev"
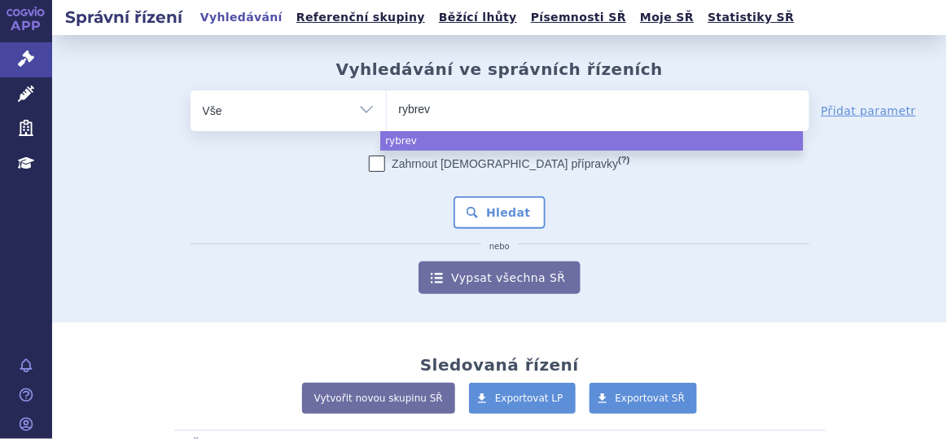
type input "rybreva"
type input "rybrevan"
type input "[MEDICAL_DATA]"
select select "[MEDICAL_DATA]"
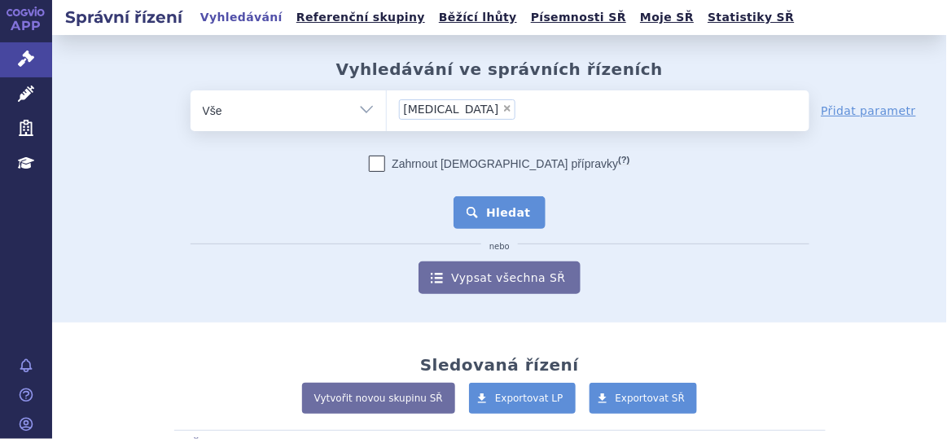
click at [497, 217] on button "Hledat" at bounding box center [500, 212] width 92 height 33
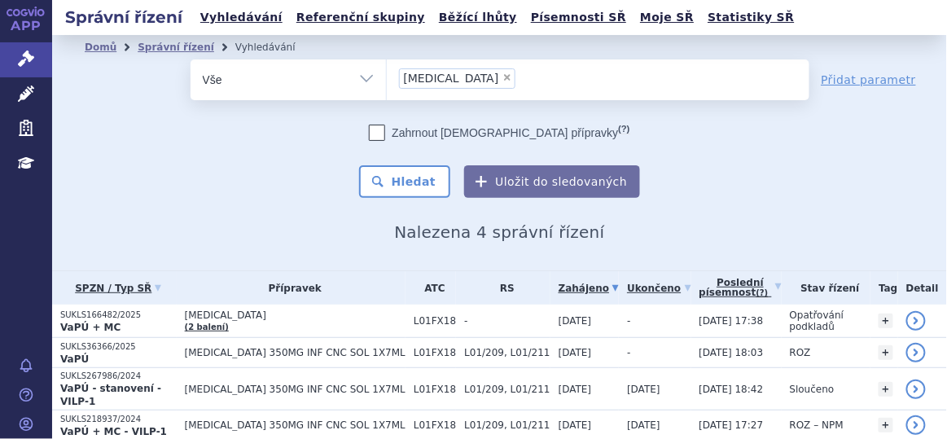
scroll to position [52, 0]
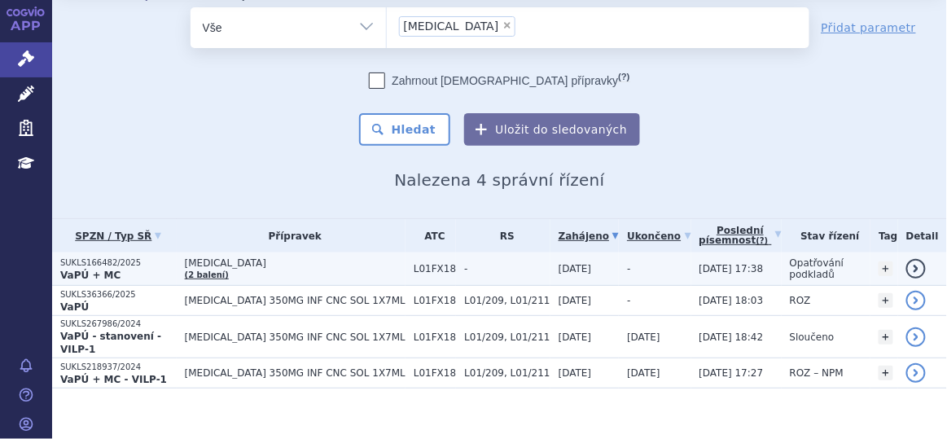
click at [333, 274] on td "[MEDICAL_DATA] (2 balení)" at bounding box center [291, 268] width 229 height 33
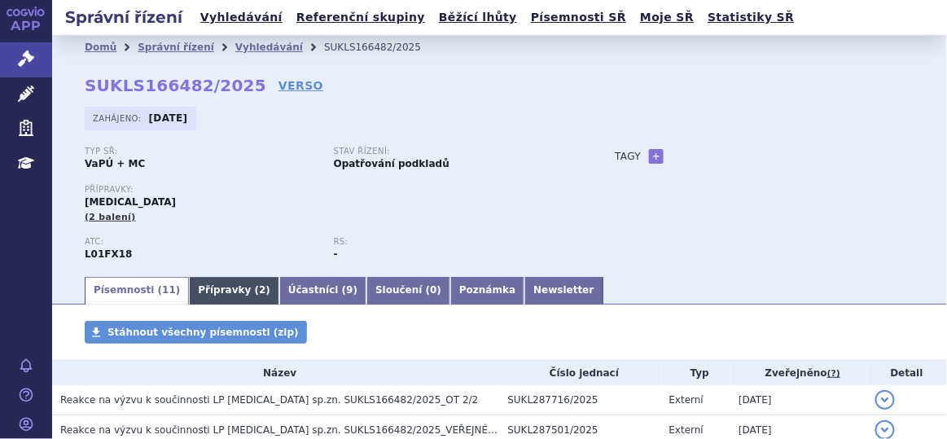
click at [203, 297] on link "Přípravky ( 2 )" at bounding box center [234, 291] width 90 height 28
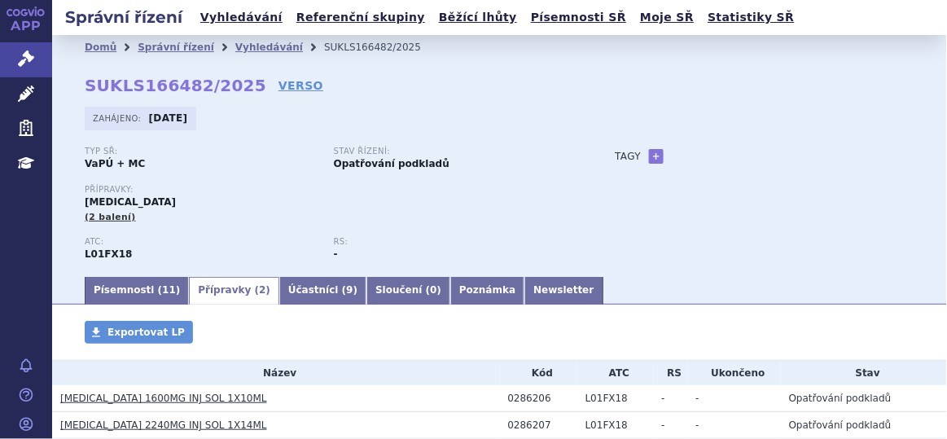
scroll to position [99, 0]
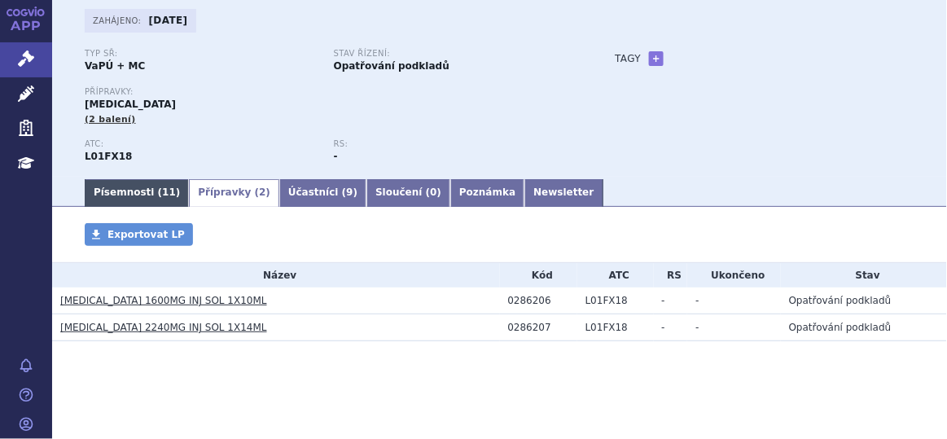
click at [135, 191] on link "Písemnosti ( 11 )" at bounding box center [137, 193] width 104 height 28
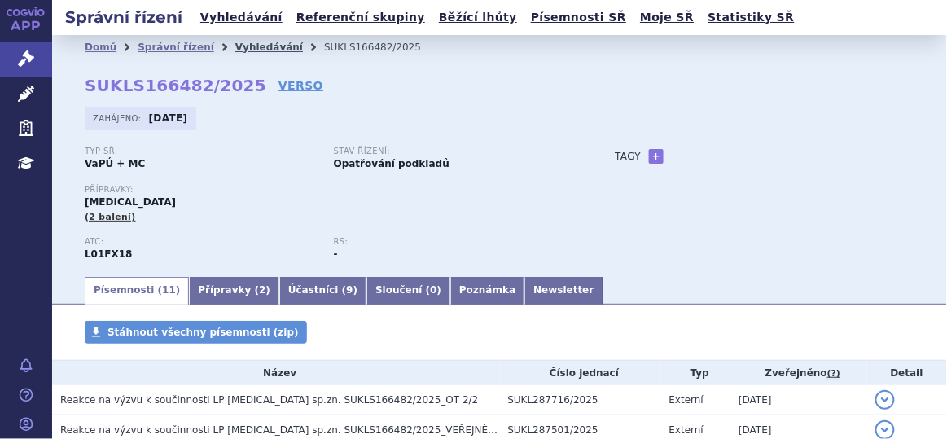
click at [246, 42] on link "Vyhledávání" at bounding box center [269, 47] width 68 height 11
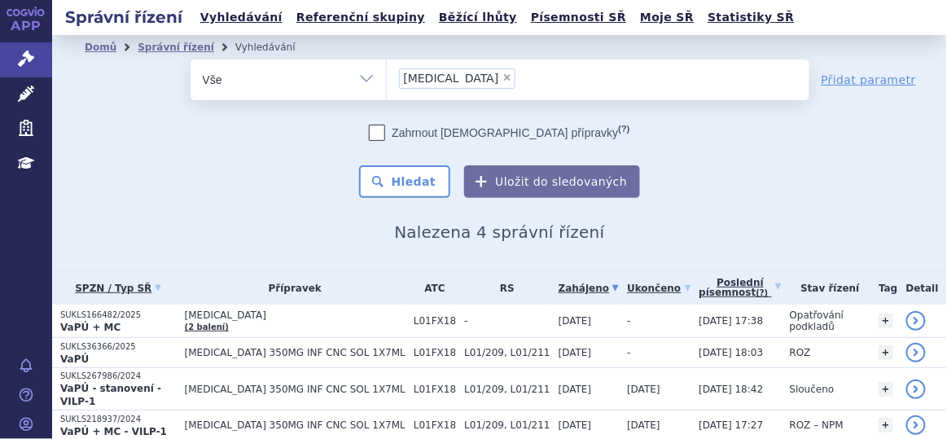
scroll to position [52, 0]
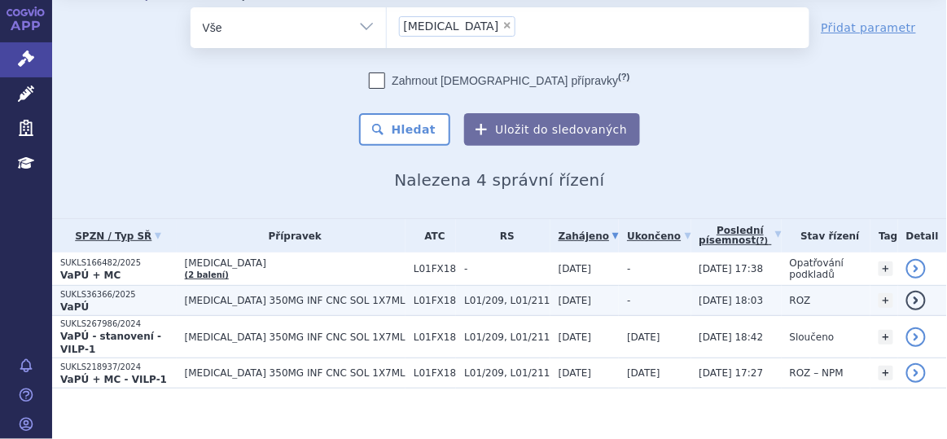
click at [296, 296] on span "[MEDICAL_DATA] 350MG INF CNC SOL 1X7ML" at bounding box center [295, 300] width 221 height 11
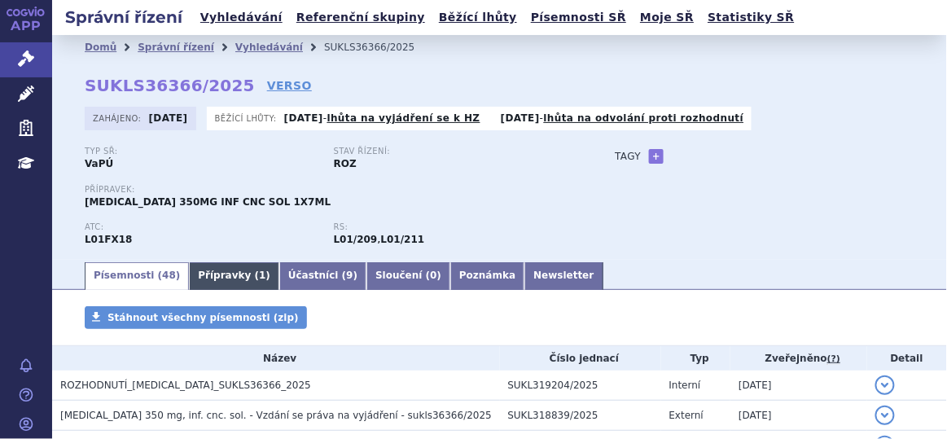
click at [214, 283] on link "Přípravky ( 1 )" at bounding box center [234, 276] width 90 height 28
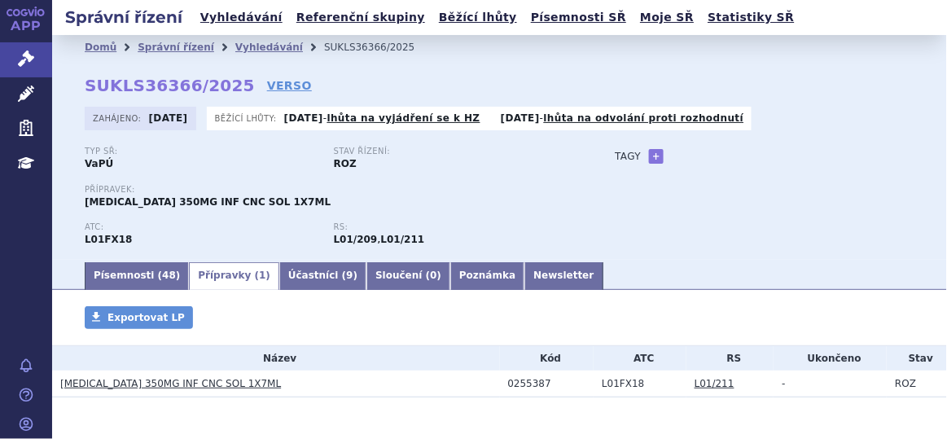
scroll to position [57, 0]
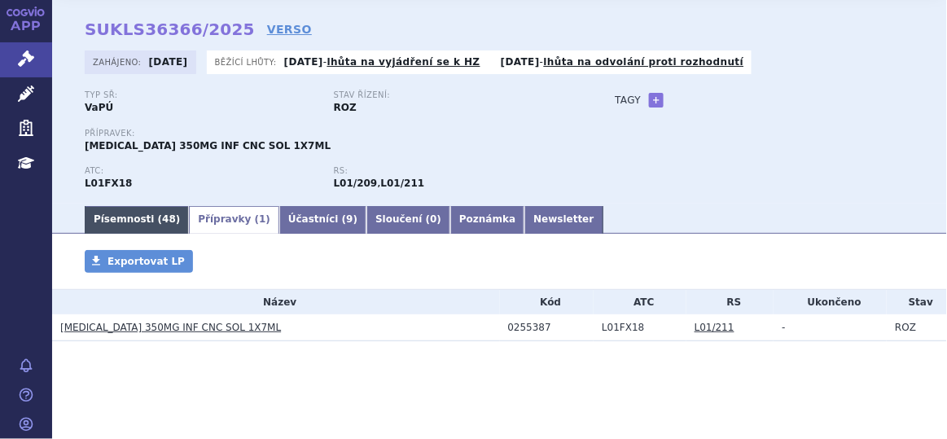
click at [138, 223] on link "Písemnosti ( 48 )" at bounding box center [137, 220] width 104 height 28
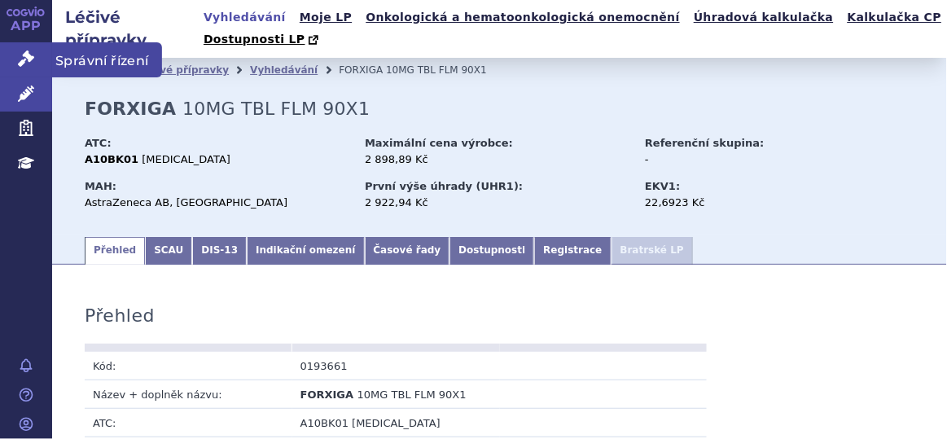
click at [27, 53] on icon at bounding box center [26, 58] width 16 height 16
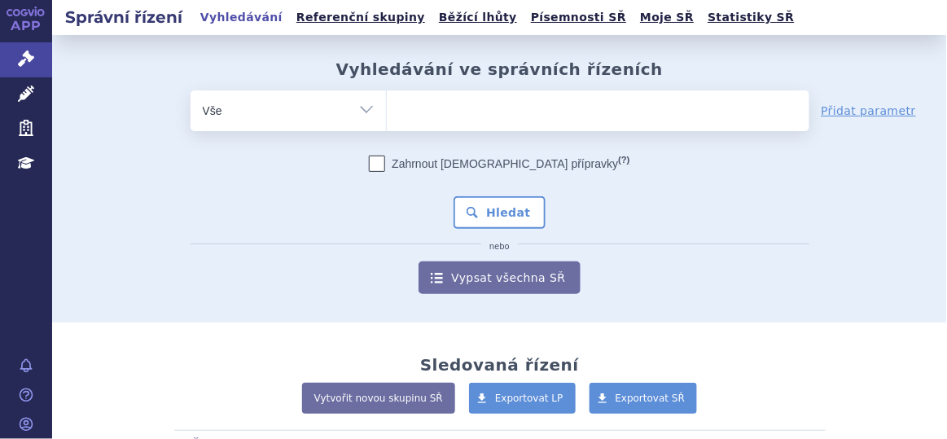
click at [412, 105] on ul at bounding box center [598, 107] width 423 height 34
click at [387, 105] on select at bounding box center [386, 110] width 1 height 41
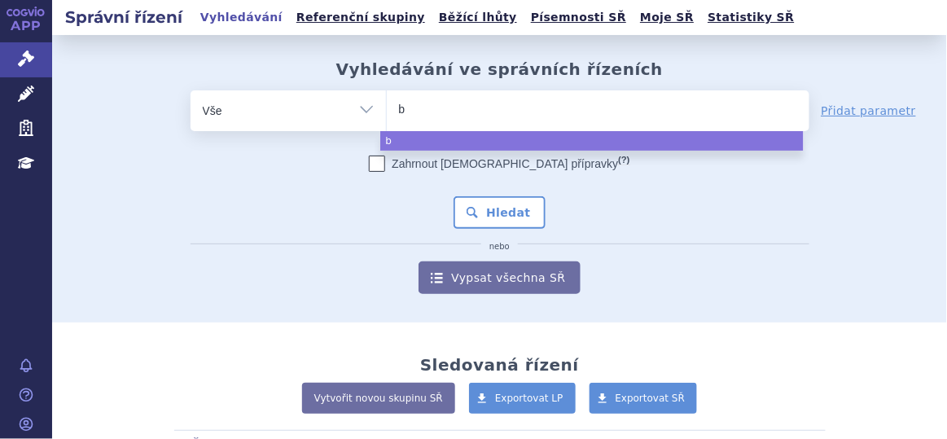
type input "br"
type input "bri"
type input "briu"
type input "brium"
type input "briumv"
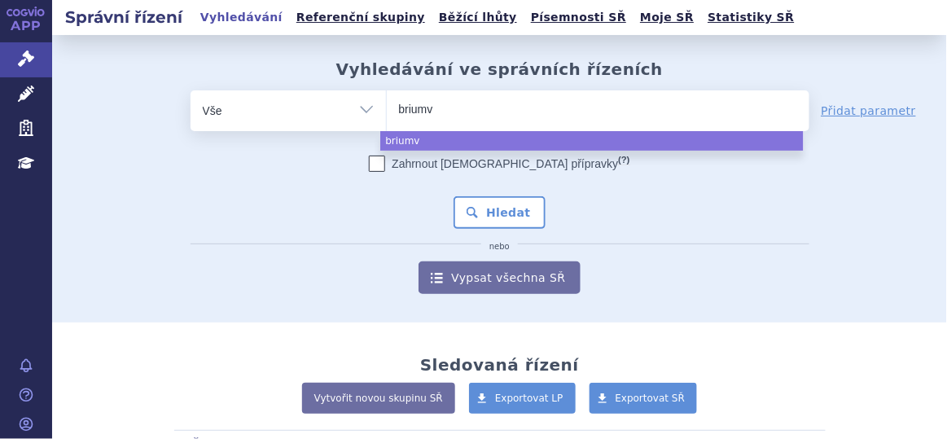
type input "briumvi"
select select "briumvi"
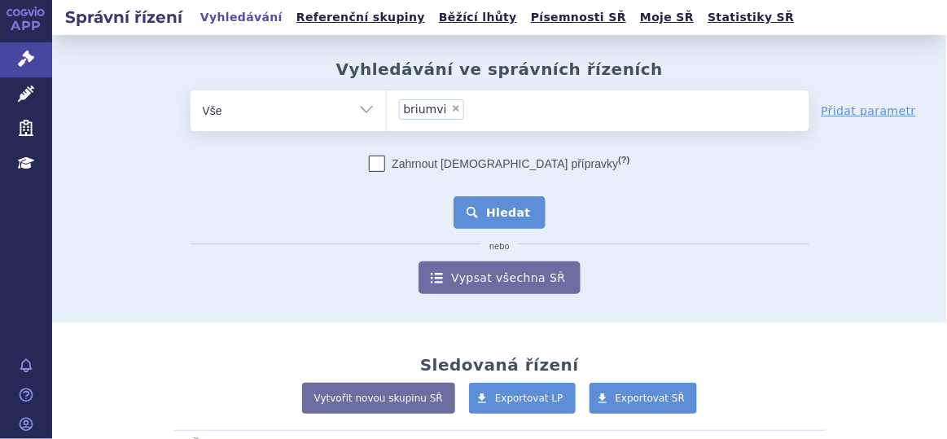
click at [498, 218] on button "Hledat" at bounding box center [500, 212] width 92 height 33
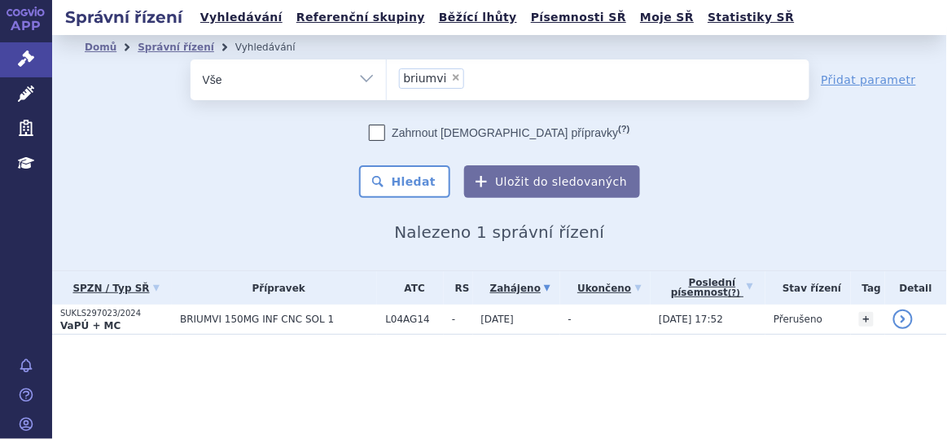
click at [337, 309] on td "BRIUMVI 150MG INF CNC SOL 1" at bounding box center [274, 320] width 205 height 30
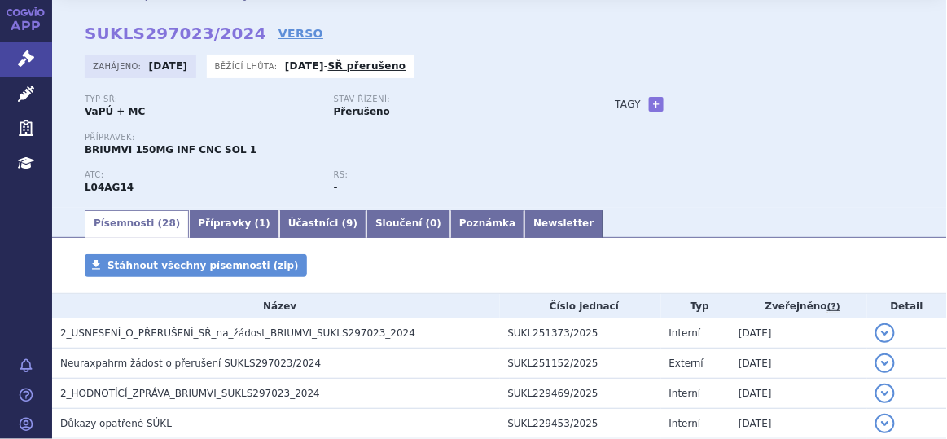
scroll to position [41, 0]
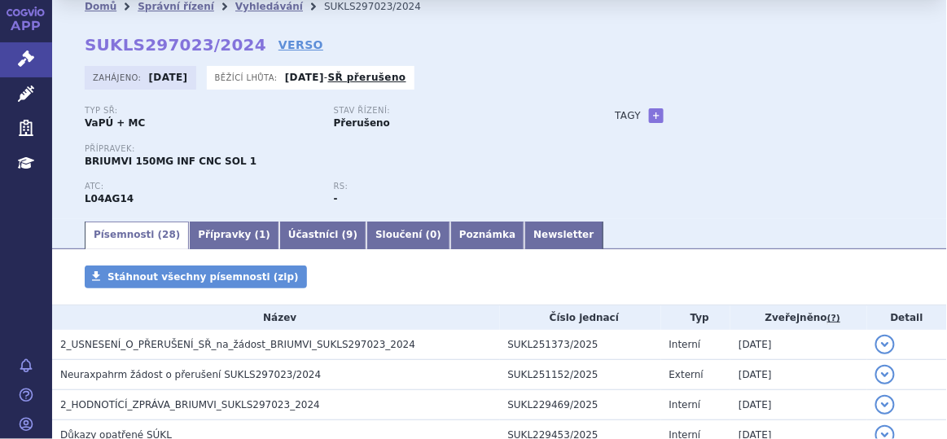
click at [575, 189] on div "RS: -" at bounding box center [458, 194] width 249 height 24
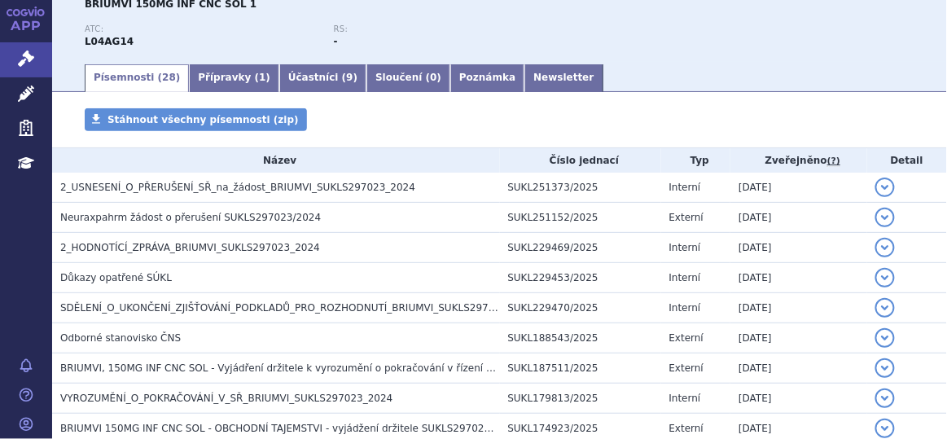
scroll to position [0, 0]
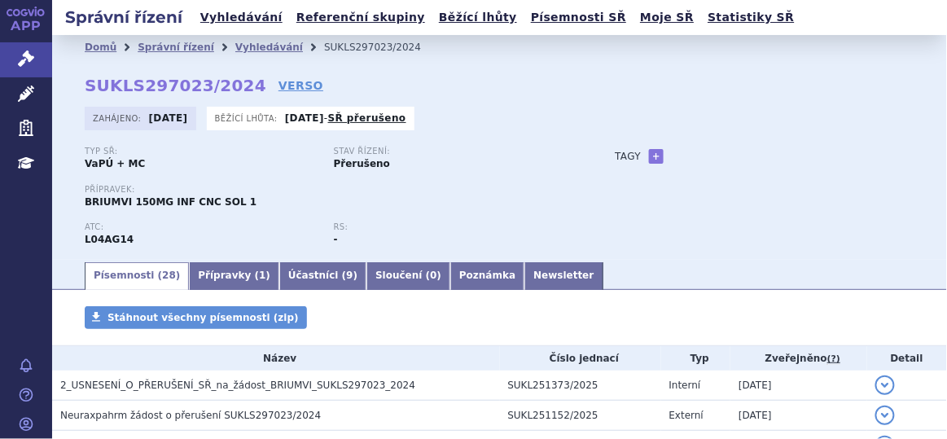
click at [571, 230] on div "RS: -" at bounding box center [458, 234] width 249 height 24
click at [612, 68] on div "Domů Správní řízení Vyhledávání SUKLS297023/2024 SUKLS297023/2024 VERSO Zahájen…" at bounding box center [499, 159] width 895 height 200
click at [587, 227] on div "Typ SŘ: VaPÚ + MC Stav řízení: Přerušeno Přípravek: BRIUMVI 150MG INF CNC SOL 1…" at bounding box center [500, 203] width 830 height 113
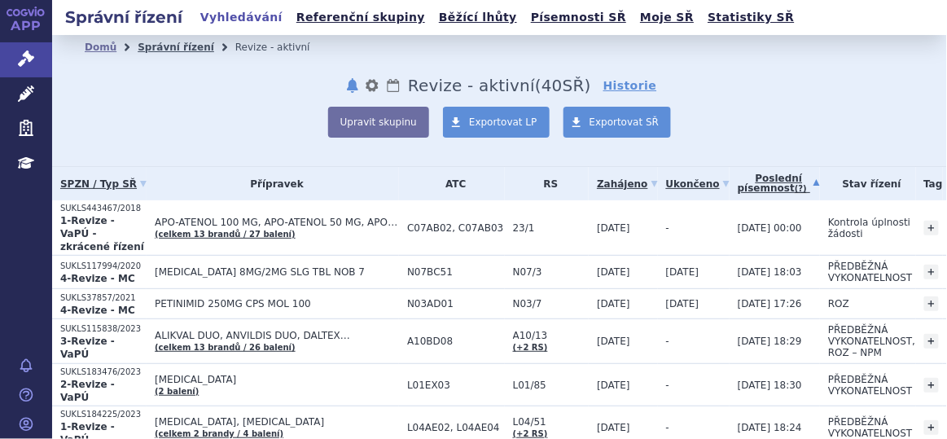
click at [179, 44] on link "Správní řízení" at bounding box center [176, 47] width 77 height 11
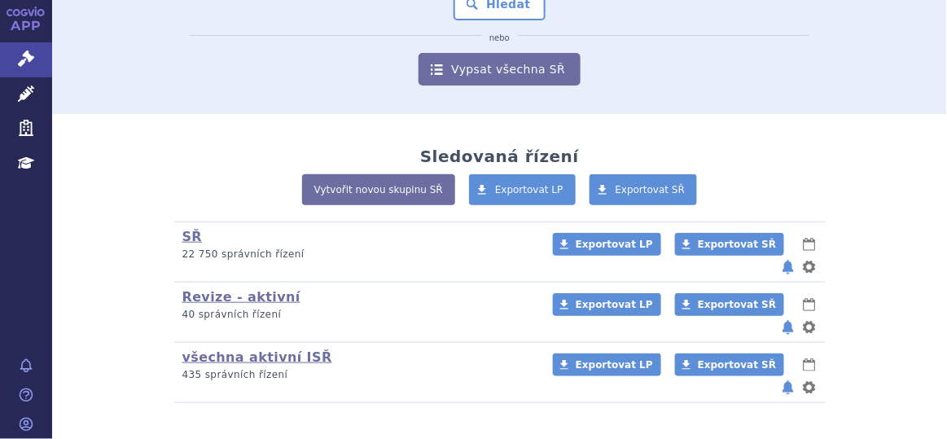
scroll to position [226, 0]
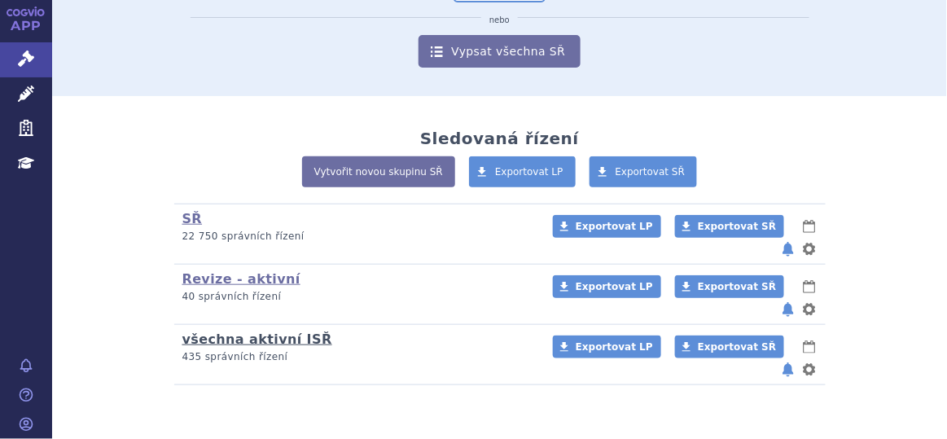
click at [270, 331] on link "všechna aktivní ISŘ" at bounding box center [257, 338] width 150 height 15
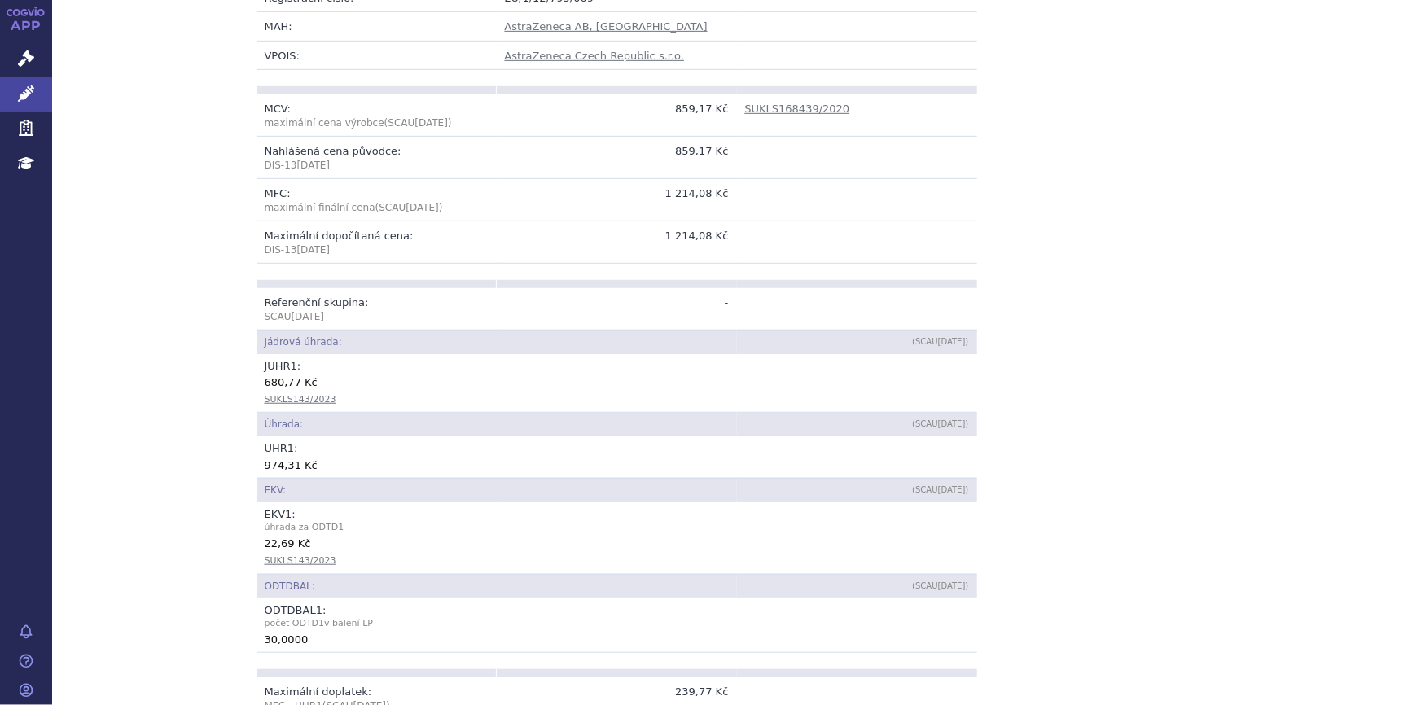
scroll to position [444, 0]
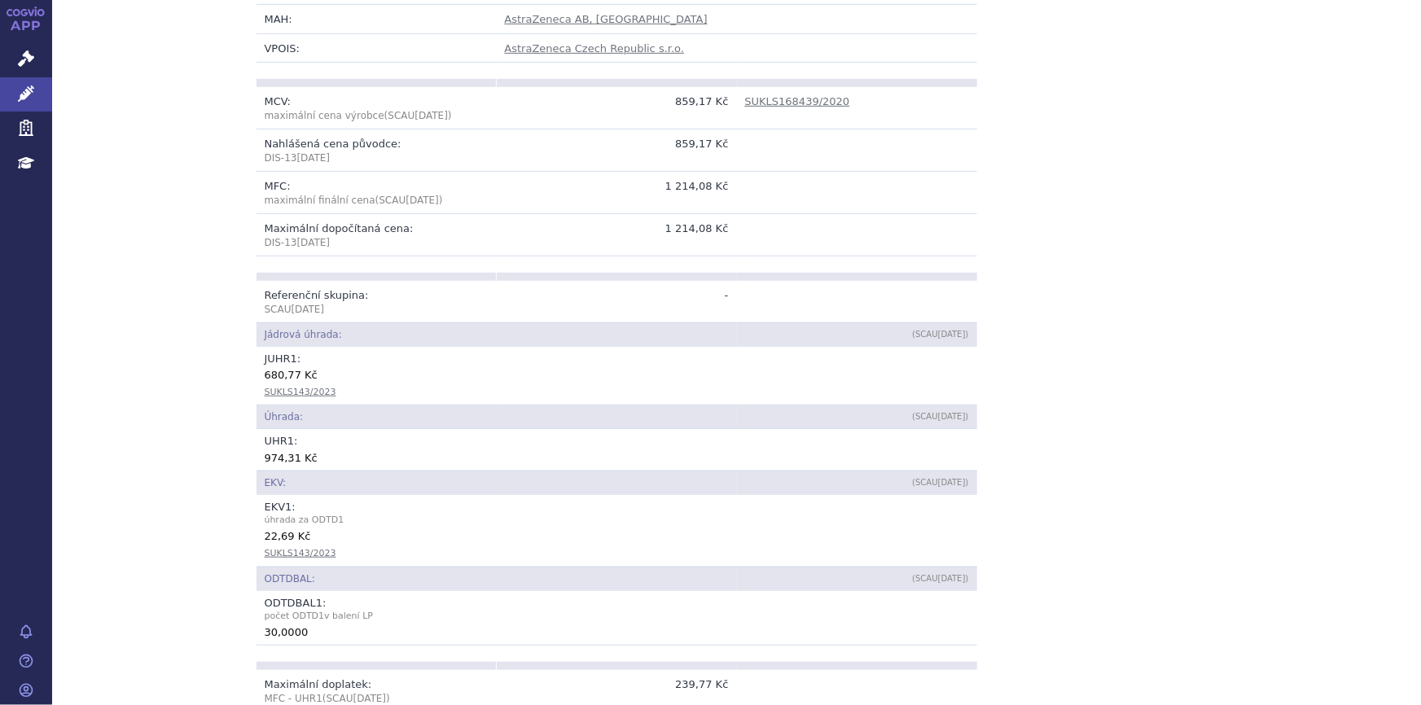
drag, startPoint x: 292, startPoint y: 395, endPoint x: 292, endPoint y: 371, distance: 23.6
click at [292, 395] on link "SUKLS143/2023" at bounding box center [301, 392] width 72 height 11
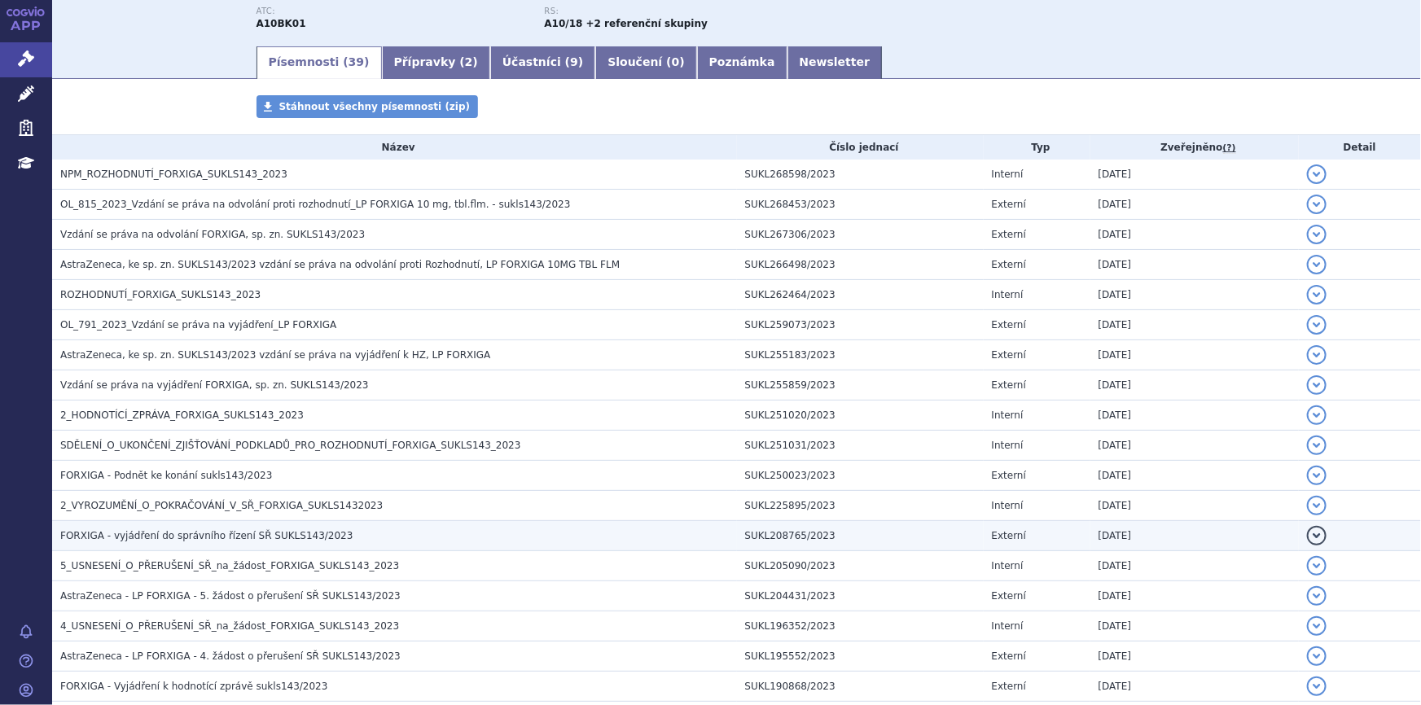
scroll to position [296, 0]
